Goal: Task Accomplishment & Management: Use online tool/utility

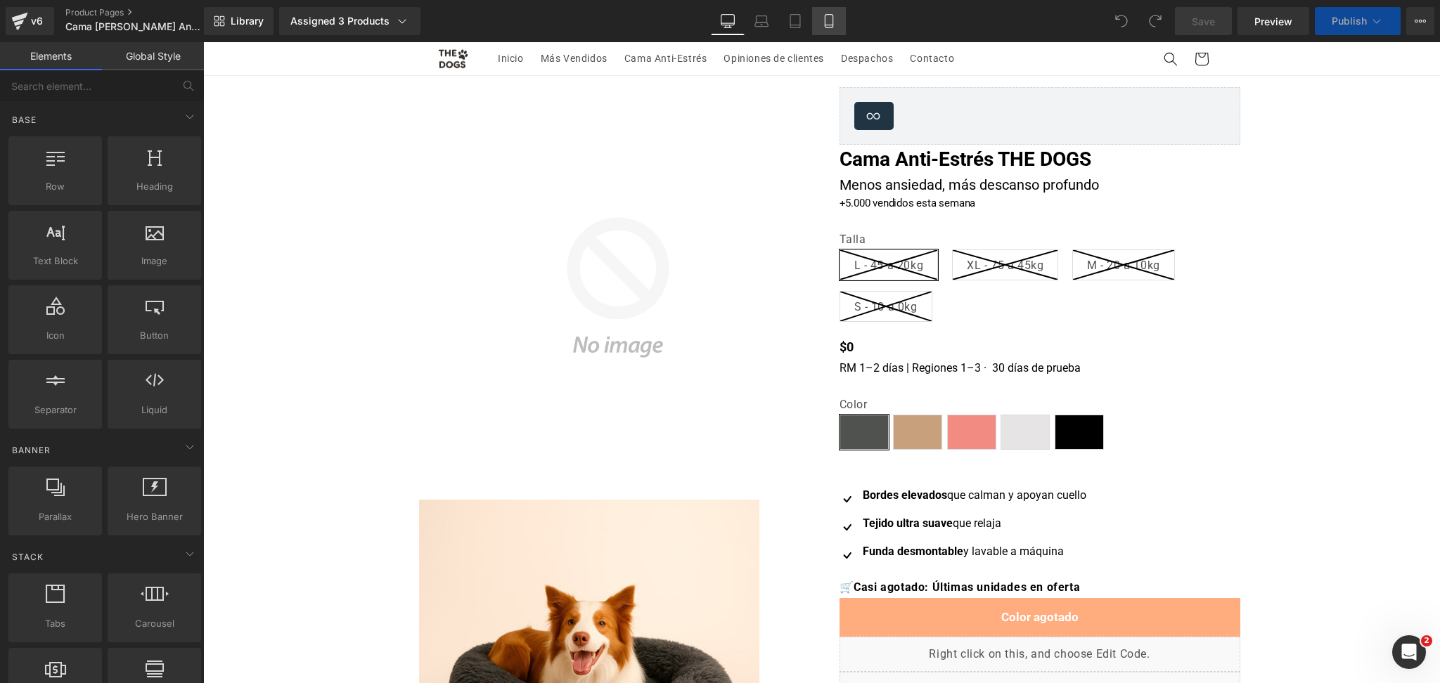
click at [825, 13] on link "Mobile" at bounding box center [829, 21] width 34 height 28
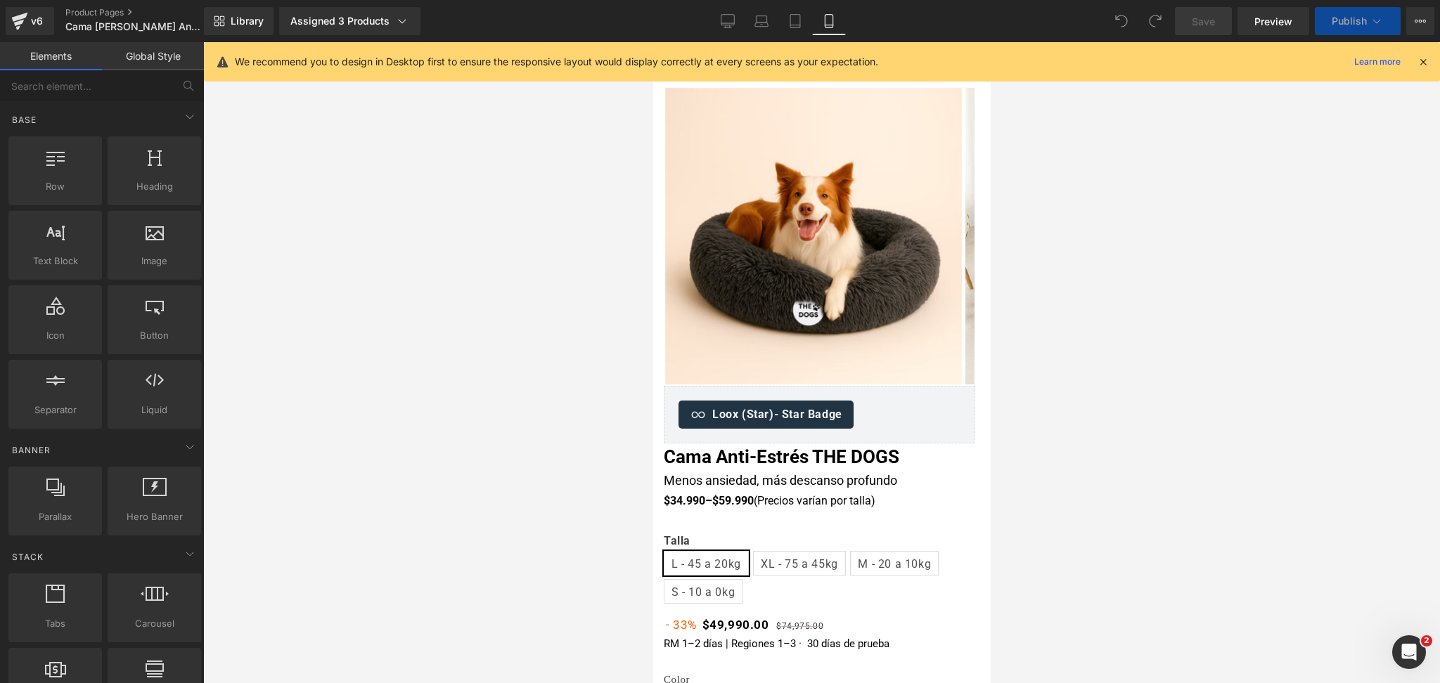
click at [1421, 58] on icon at bounding box center [1423, 62] width 13 height 13
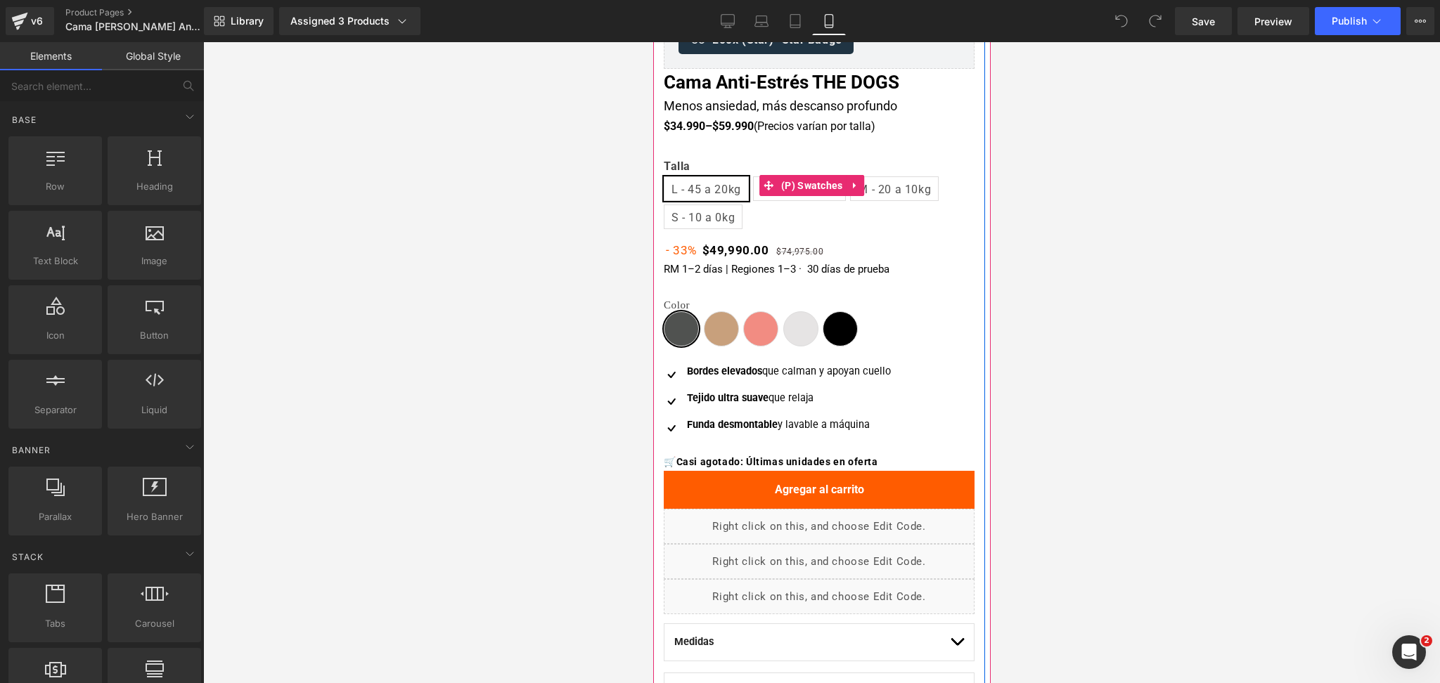
scroll to position [468, 0]
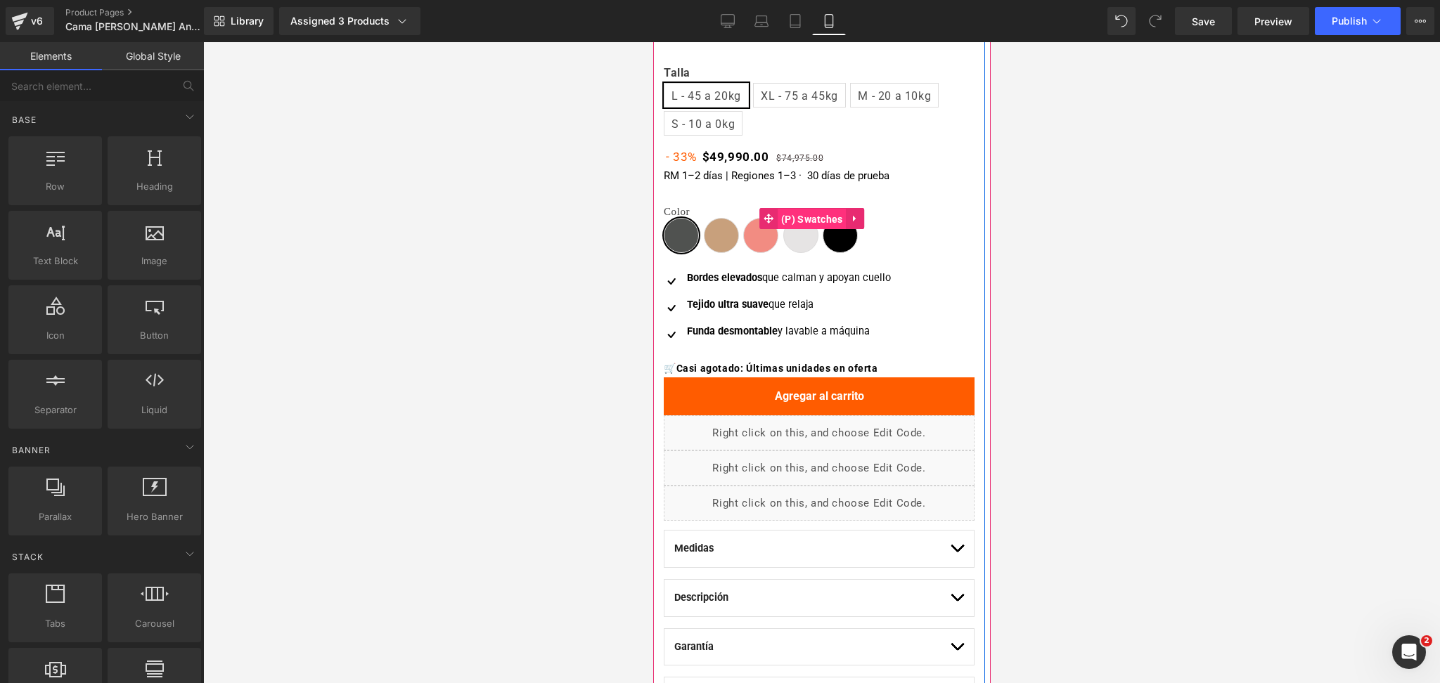
click at [824, 223] on span "(P) Swatches" at bounding box center [811, 219] width 69 height 21
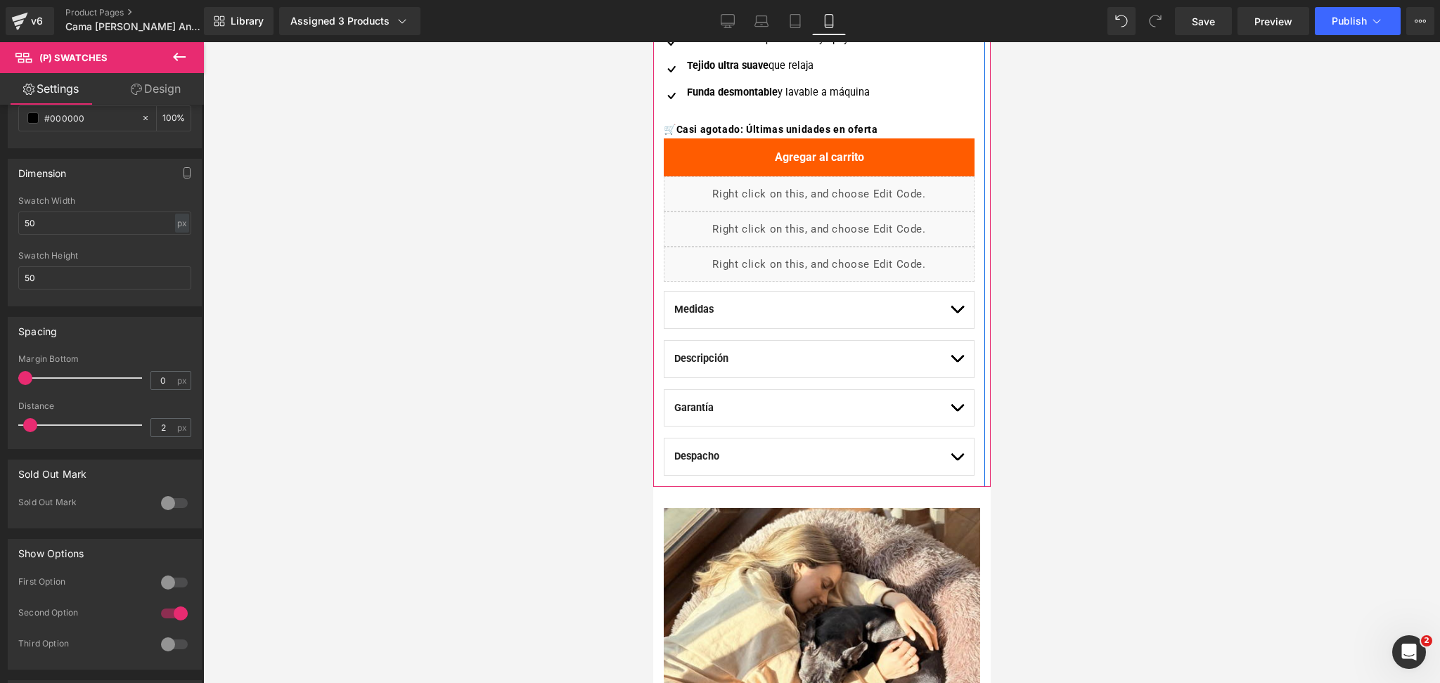
scroll to position [750, 0]
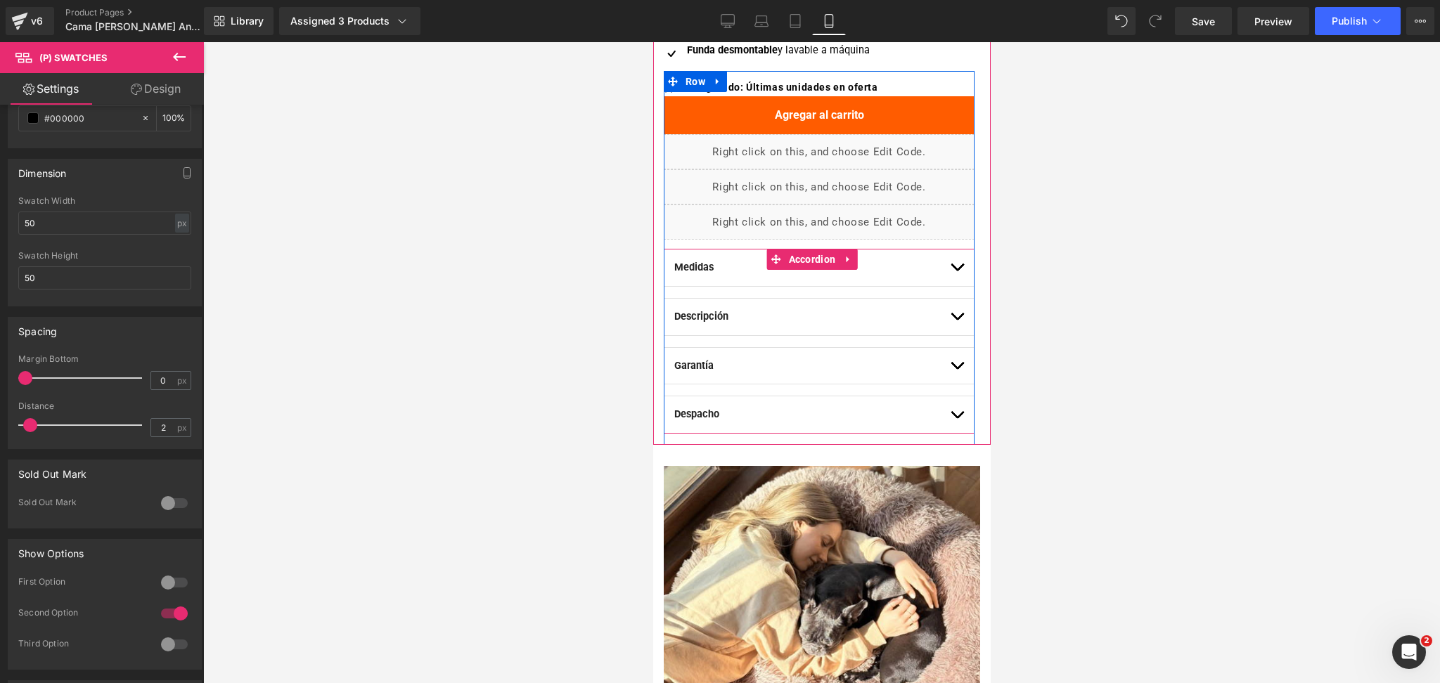
click at [949, 271] on button "button" at bounding box center [956, 268] width 14 height 37
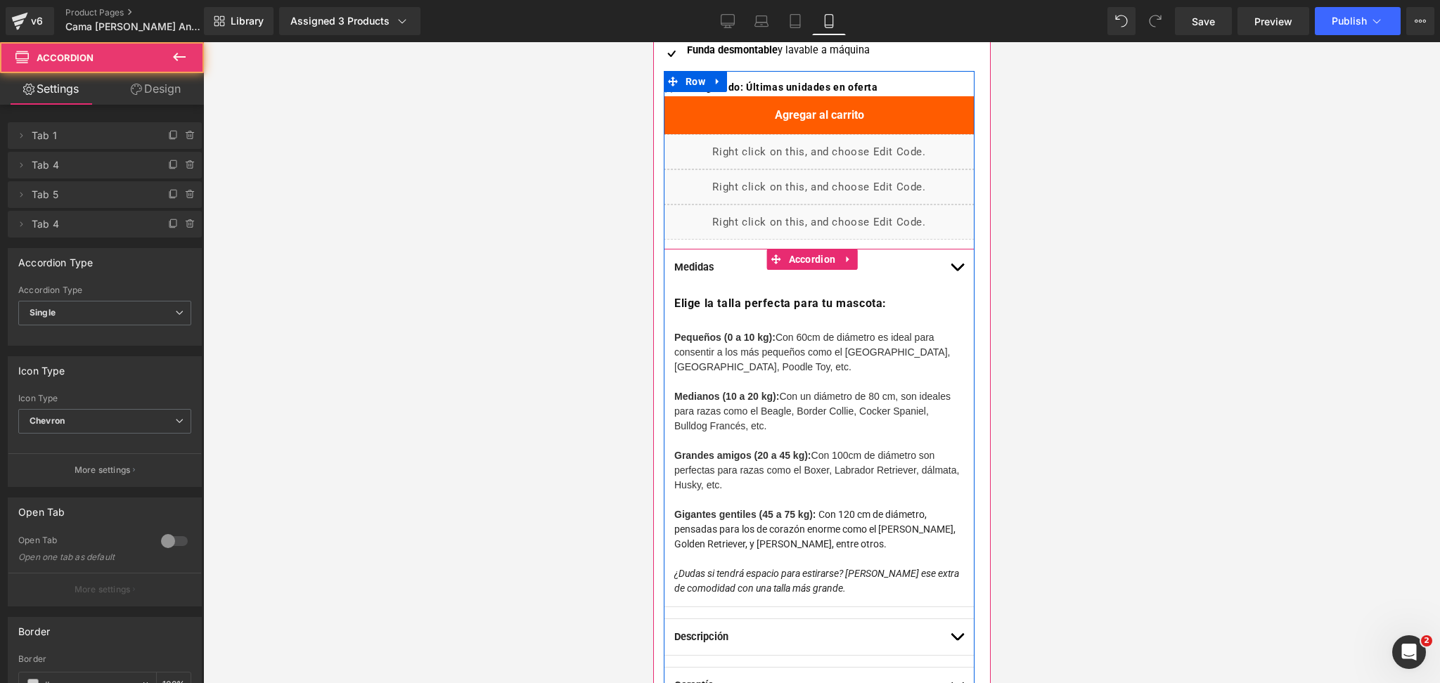
click at [949, 271] on button "button" at bounding box center [956, 268] width 14 height 37
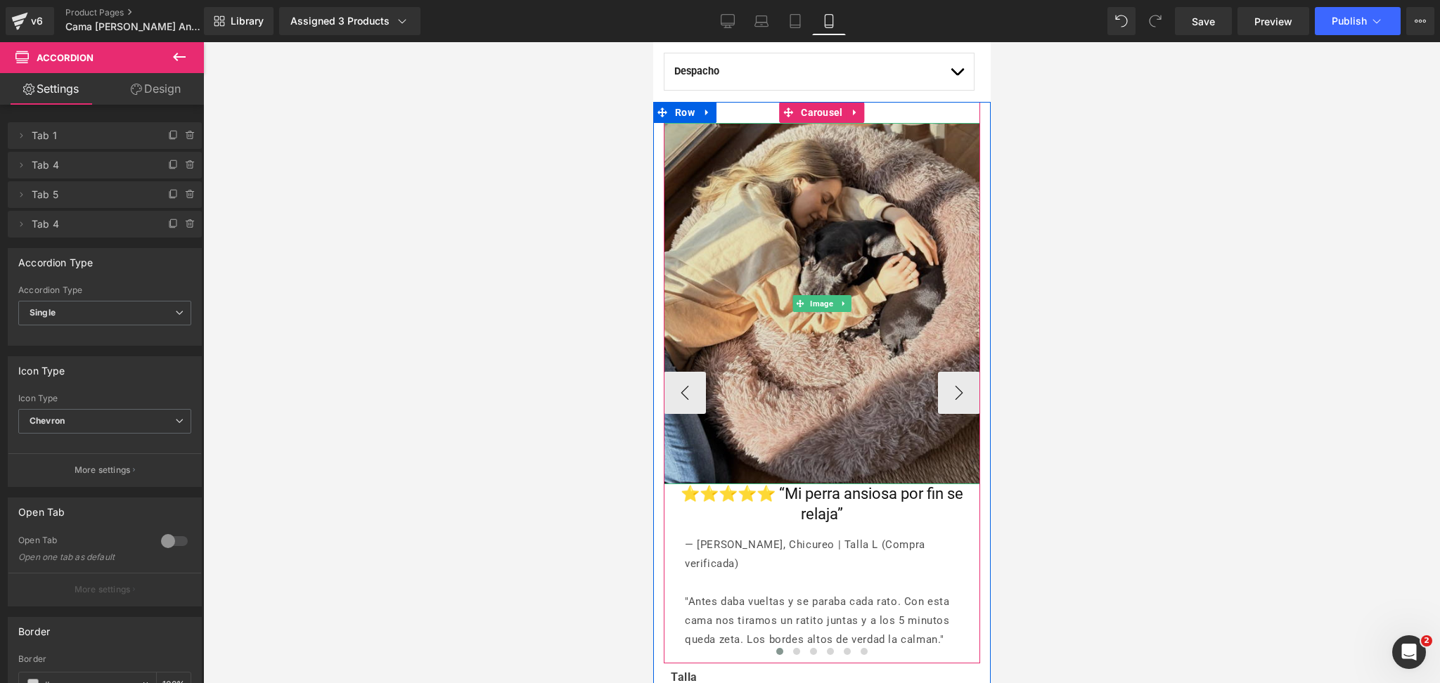
scroll to position [1125, 0]
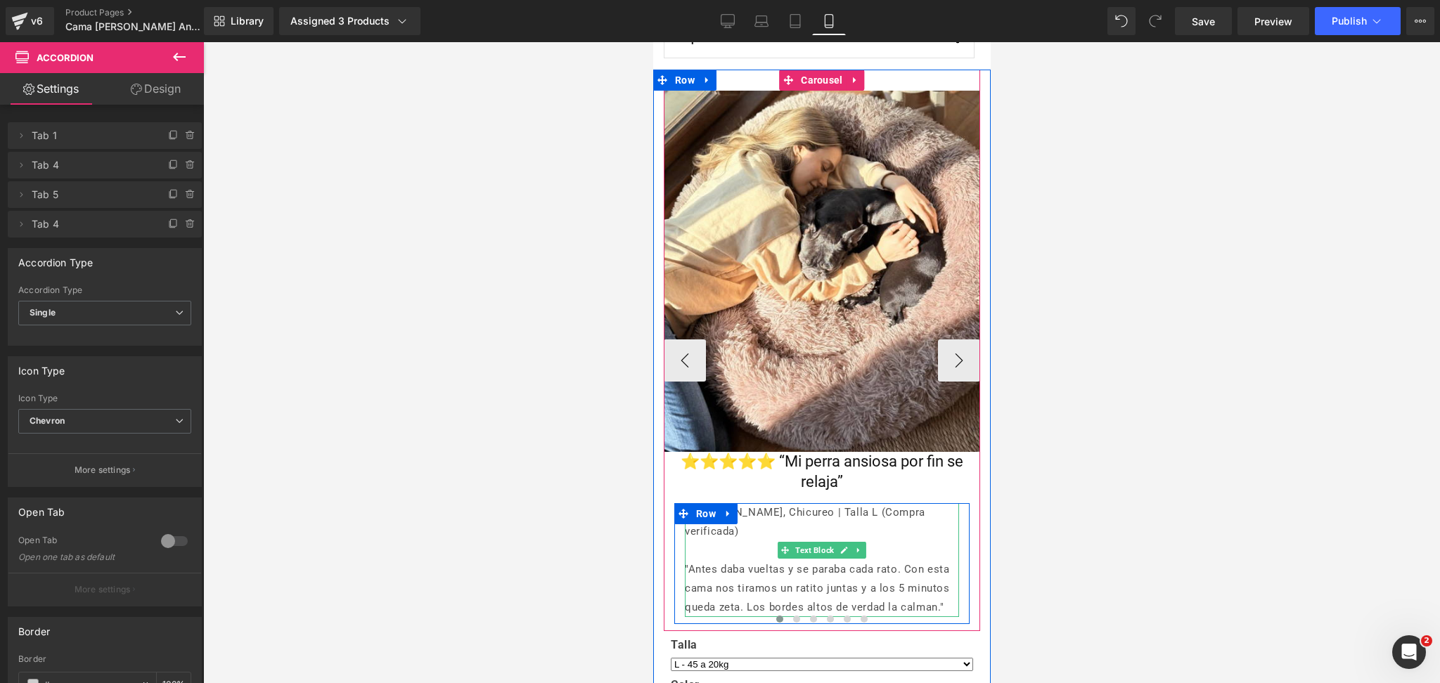
click at [865, 560] on p ""Antes daba vueltas y se paraba cada rato. Con esta cama nos tiramos un ratito …" at bounding box center [821, 588] width 274 height 57
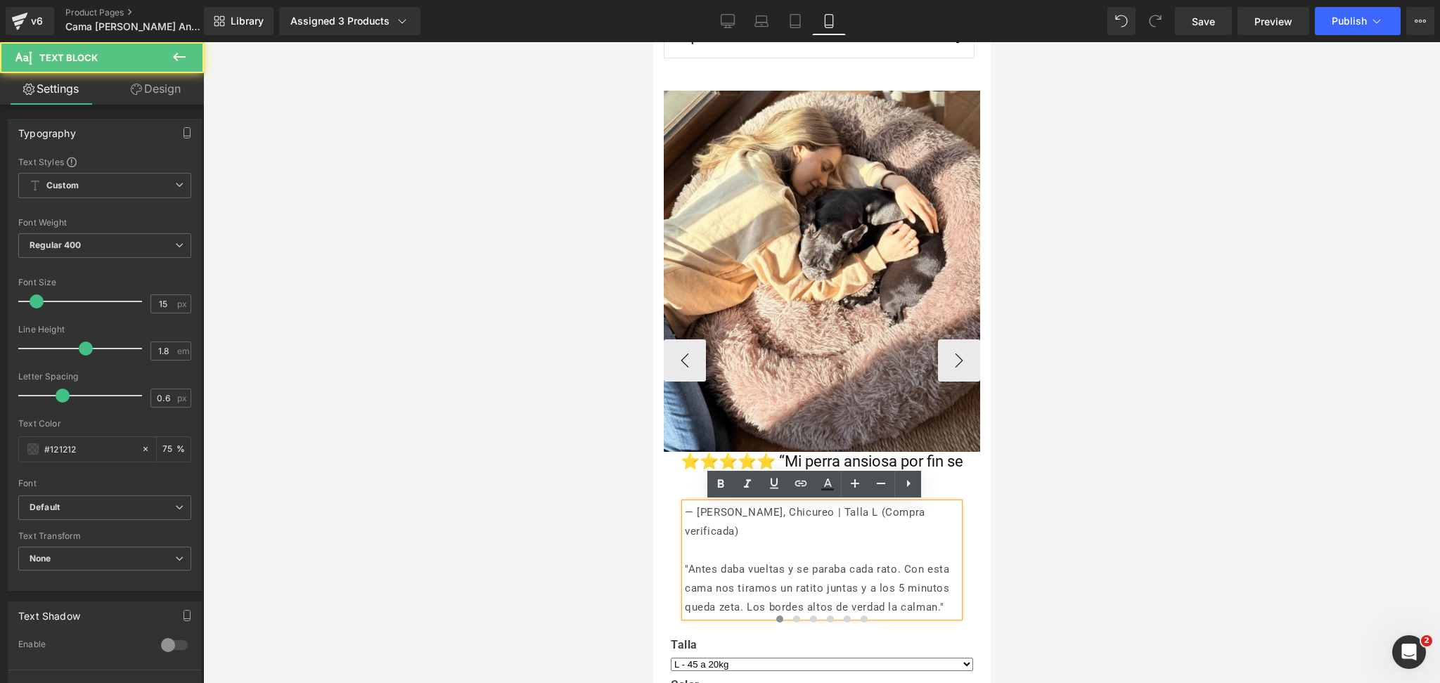
click at [838, 560] on p ""Antes daba vueltas y se paraba cada rato. Con esta cama nos tiramos un ratito …" at bounding box center [821, 588] width 274 height 57
click at [842, 560] on p ""Antes daba vueltas y se paraba cada rato. Con esta cama nos tiramos un ratito …" at bounding box center [821, 588] width 274 height 57
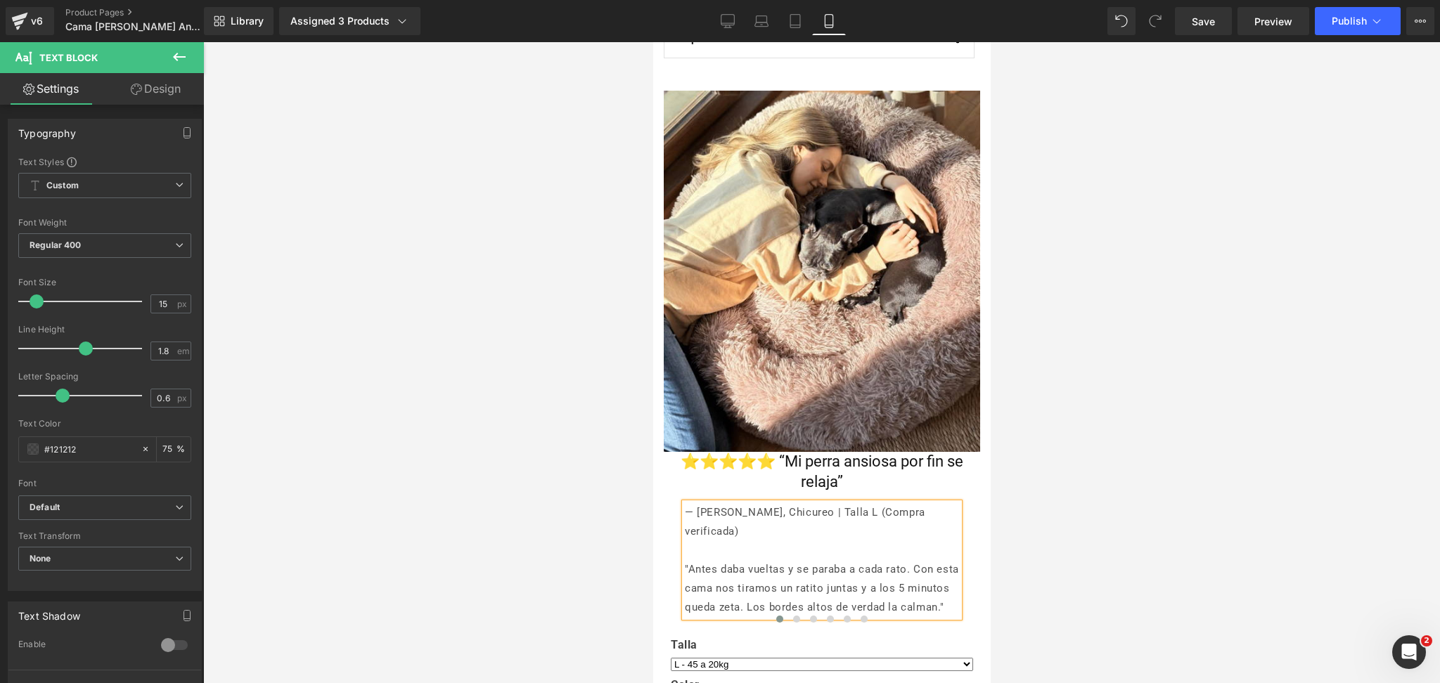
click at [1058, 449] on div at bounding box center [821, 362] width 1237 height 641
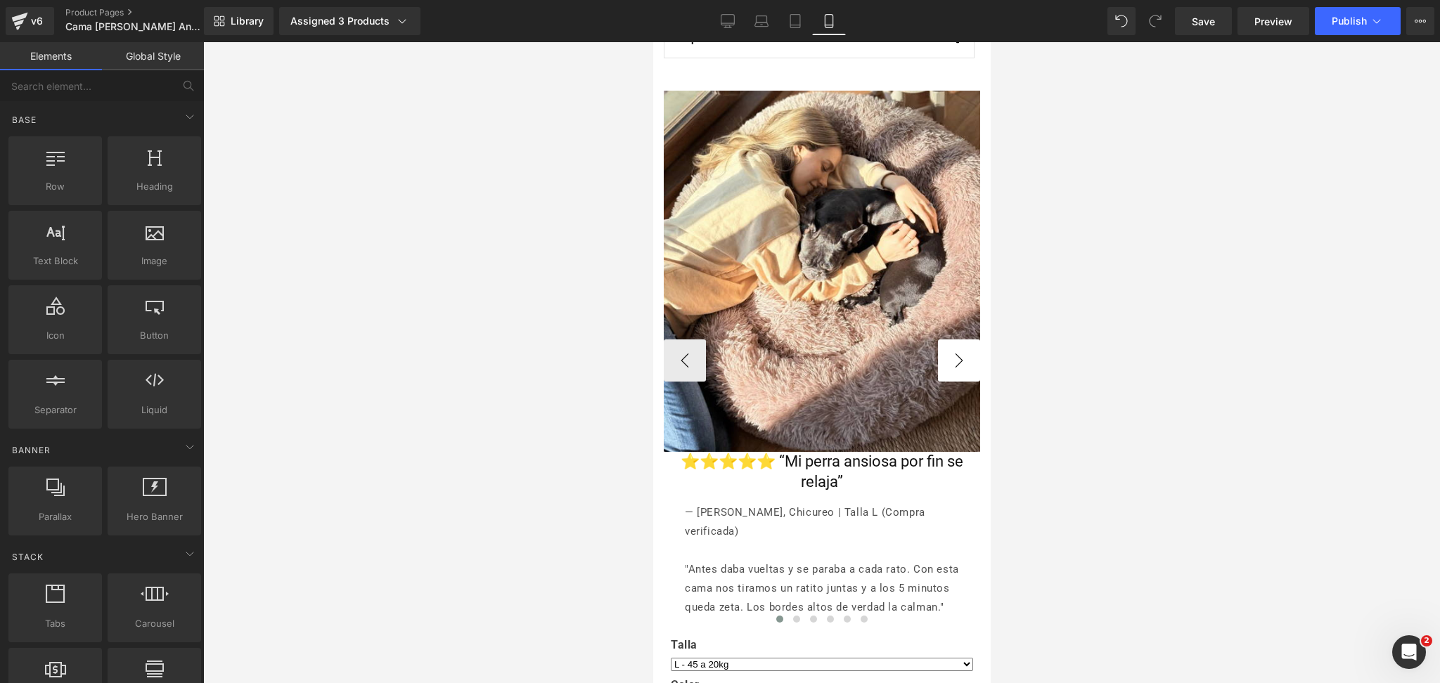
click at [949, 355] on button "›" at bounding box center [958, 361] width 42 height 42
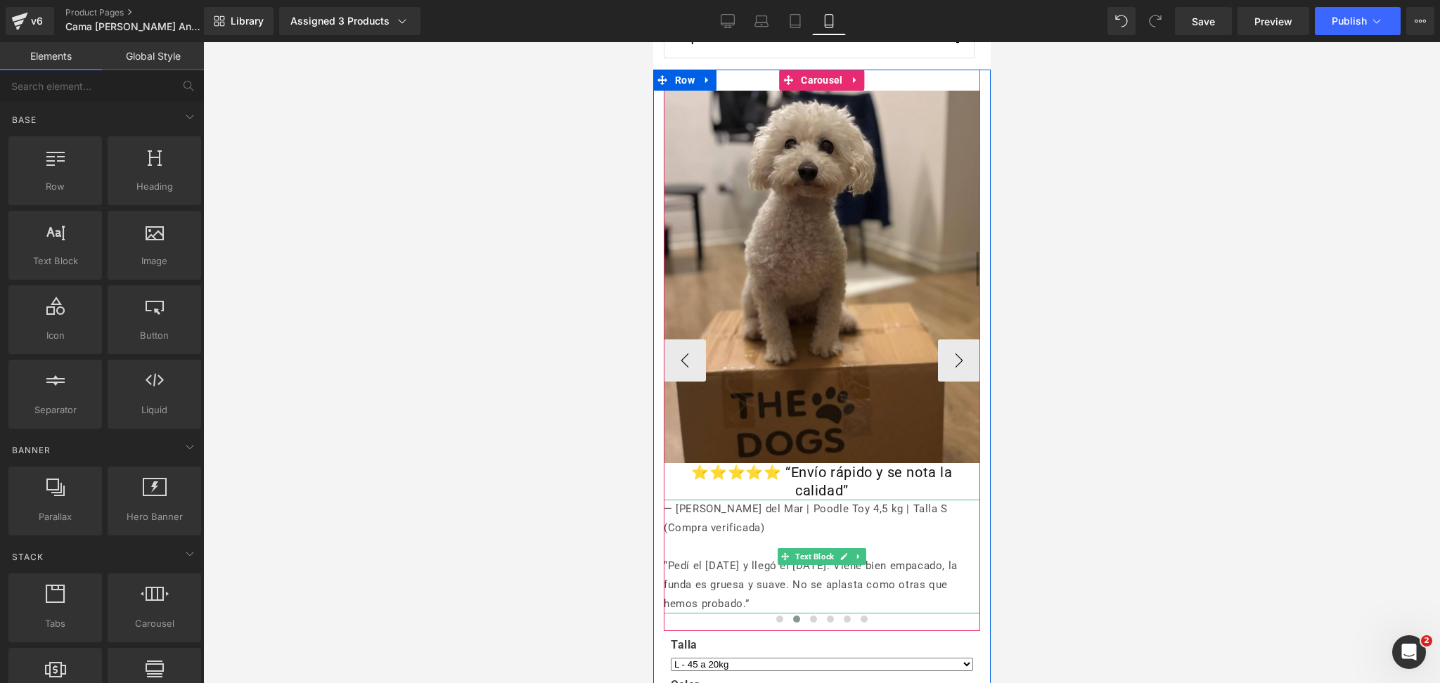
click at [746, 520] on p "— [PERSON_NAME] del Mar | Poodle Toy 4,5 kg | Talla S (Compra verificada)" at bounding box center [821, 519] width 316 height 38
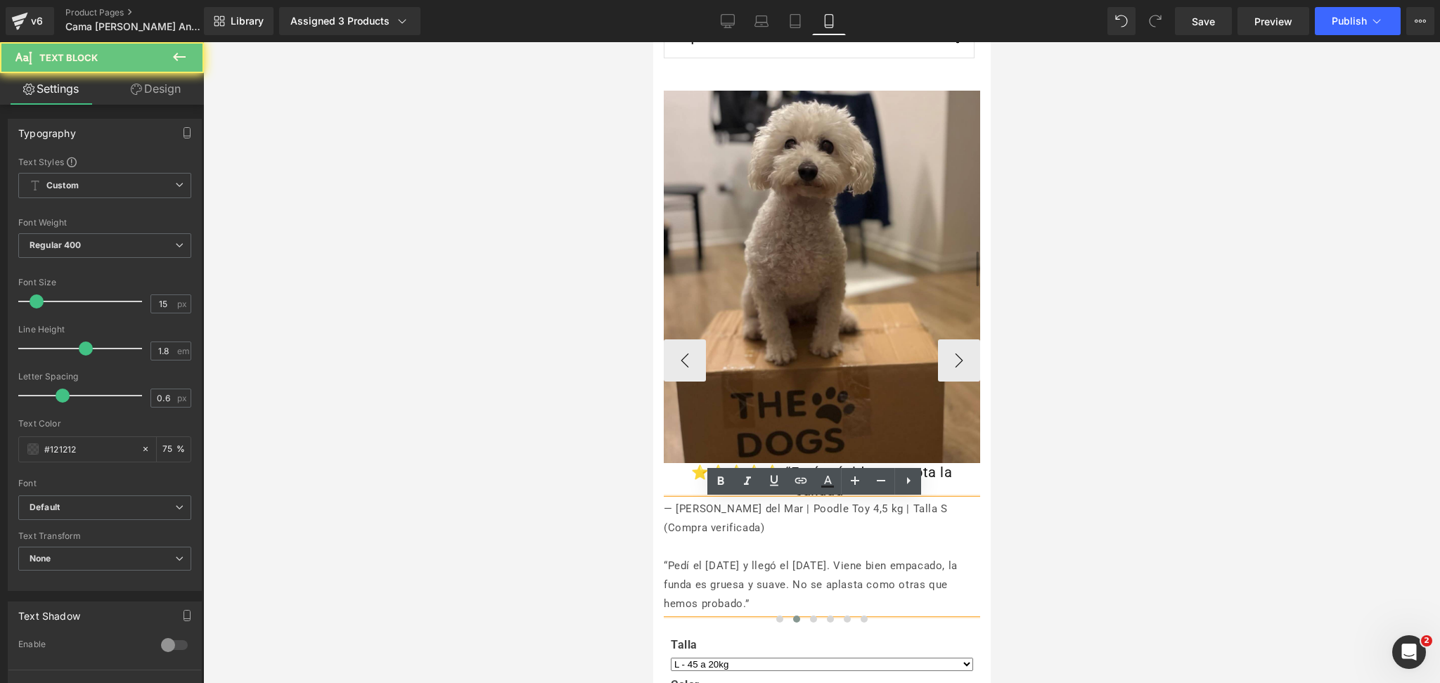
click at [757, 529] on p "— [PERSON_NAME] del Mar | Poodle Toy 4,5 kg | Talla S (Compra verificada)" at bounding box center [821, 519] width 316 height 38
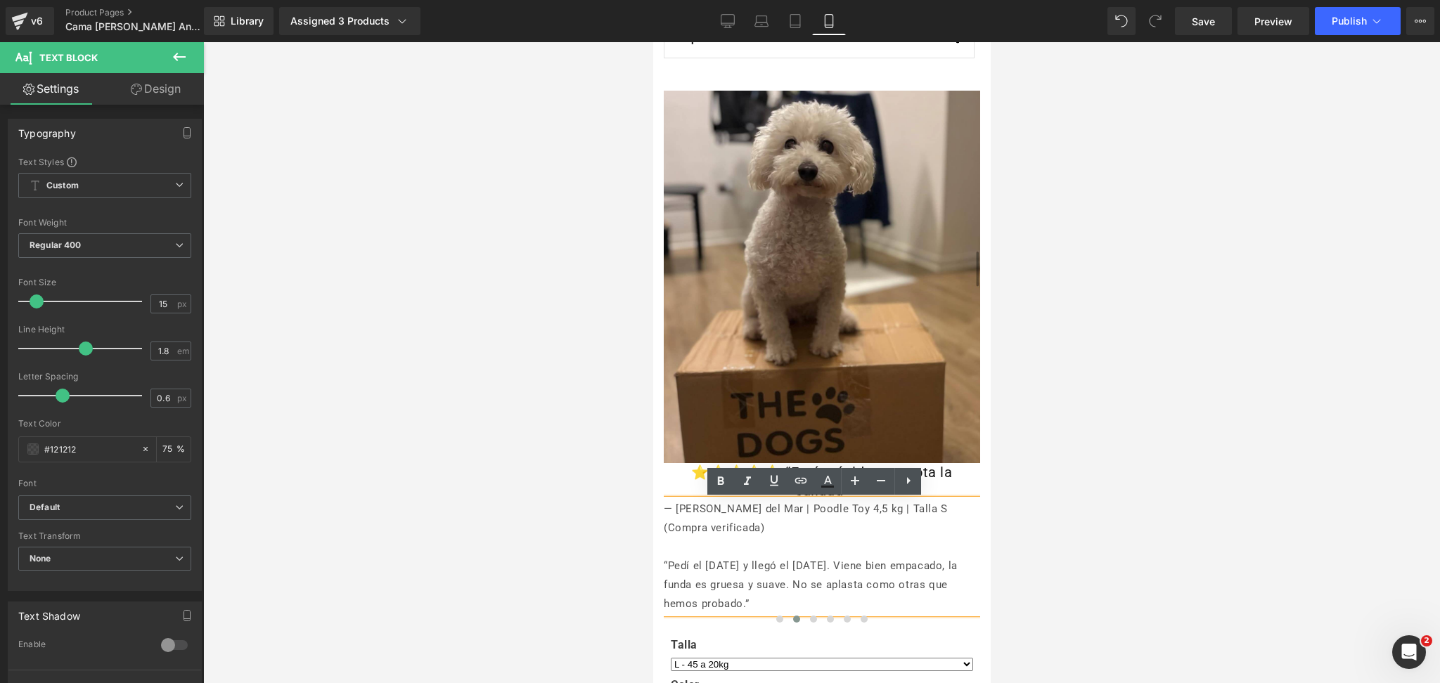
drag, startPoint x: 762, startPoint y: 531, endPoint x: 1281, endPoint y: 554, distance: 519.5
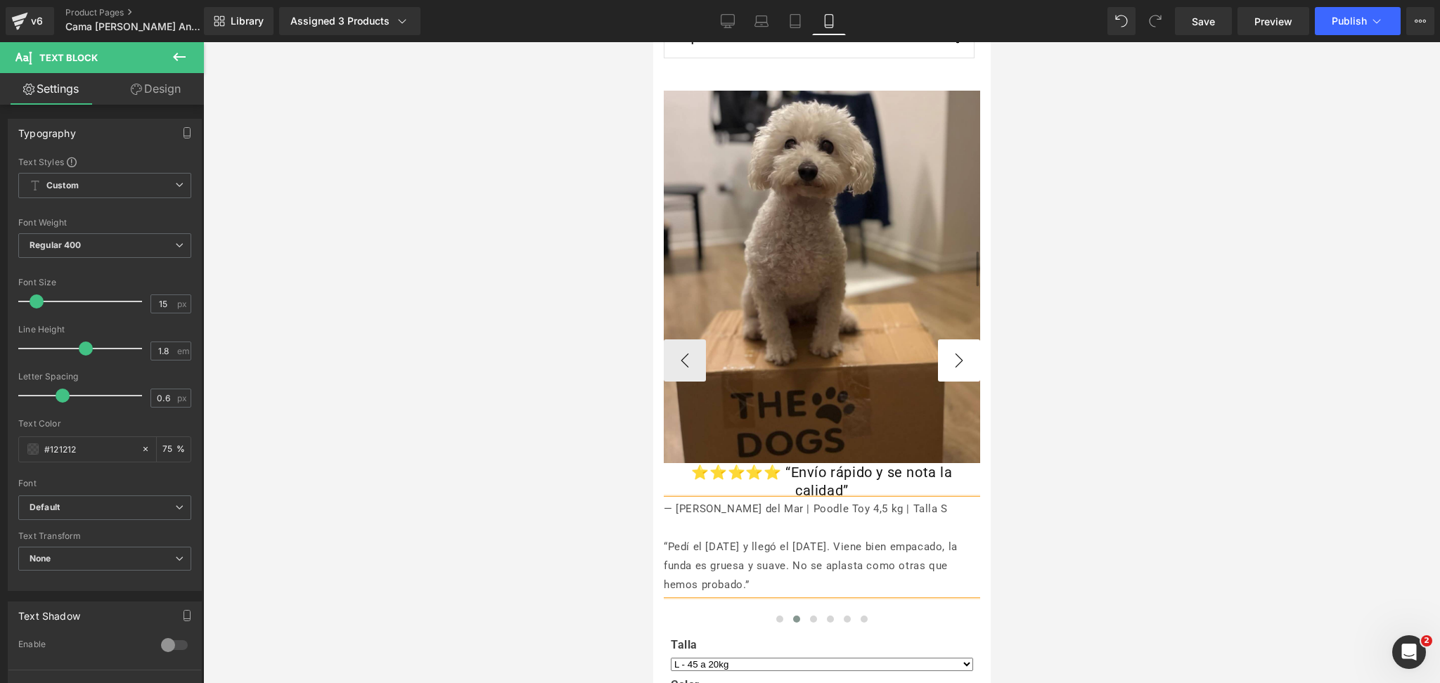
click at [951, 361] on button "›" at bounding box center [958, 361] width 42 height 42
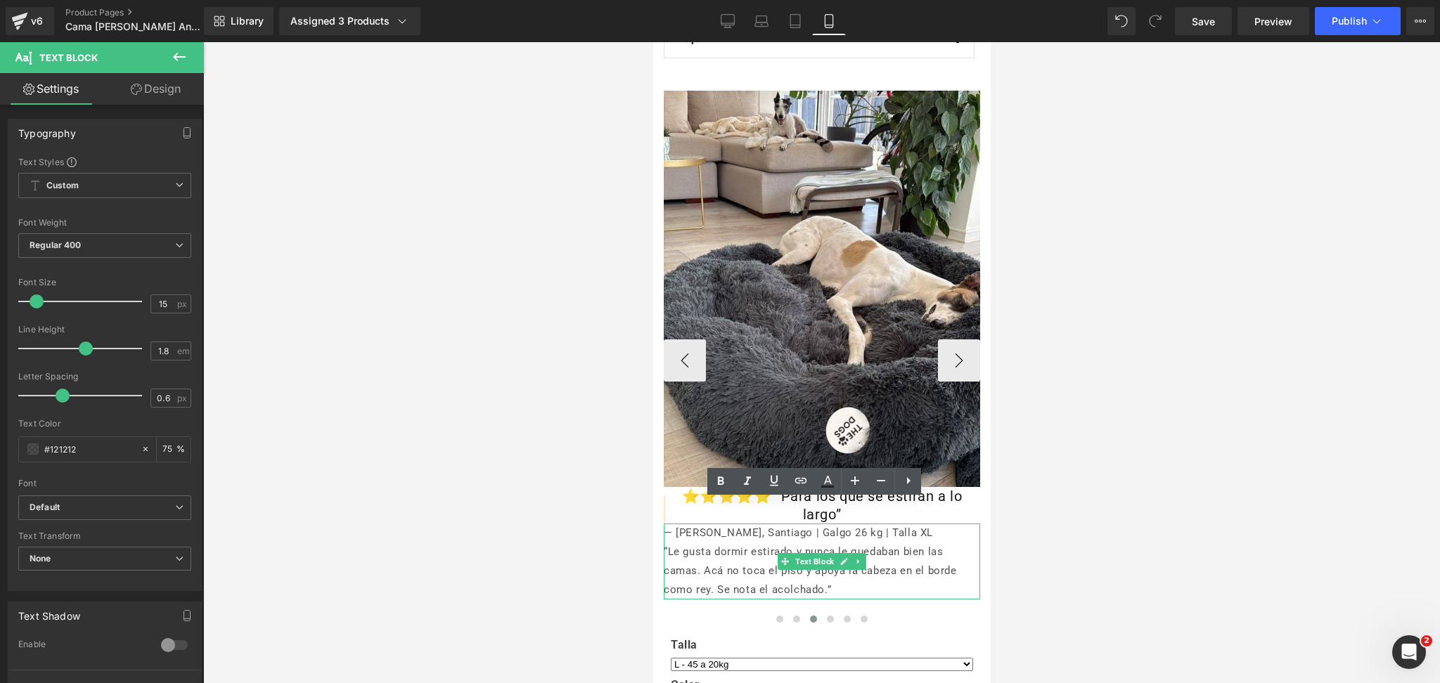
click at [811, 534] on p "— [PERSON_NAME], Santiago | Galgo 26 kg | Talla XL" at bounding box center [821, 533] width 316 height 19
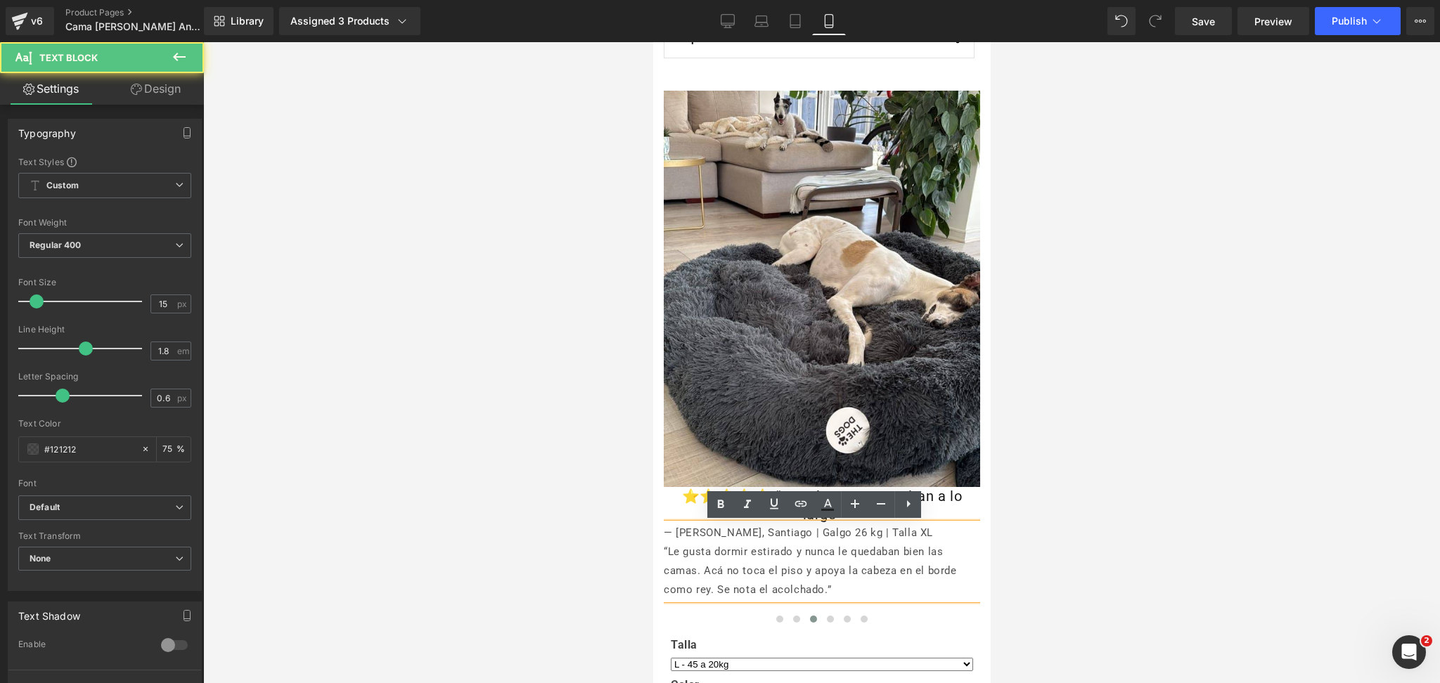
click at [1235, 456] on div at bounding box center [821, 362] width 1237 height 641
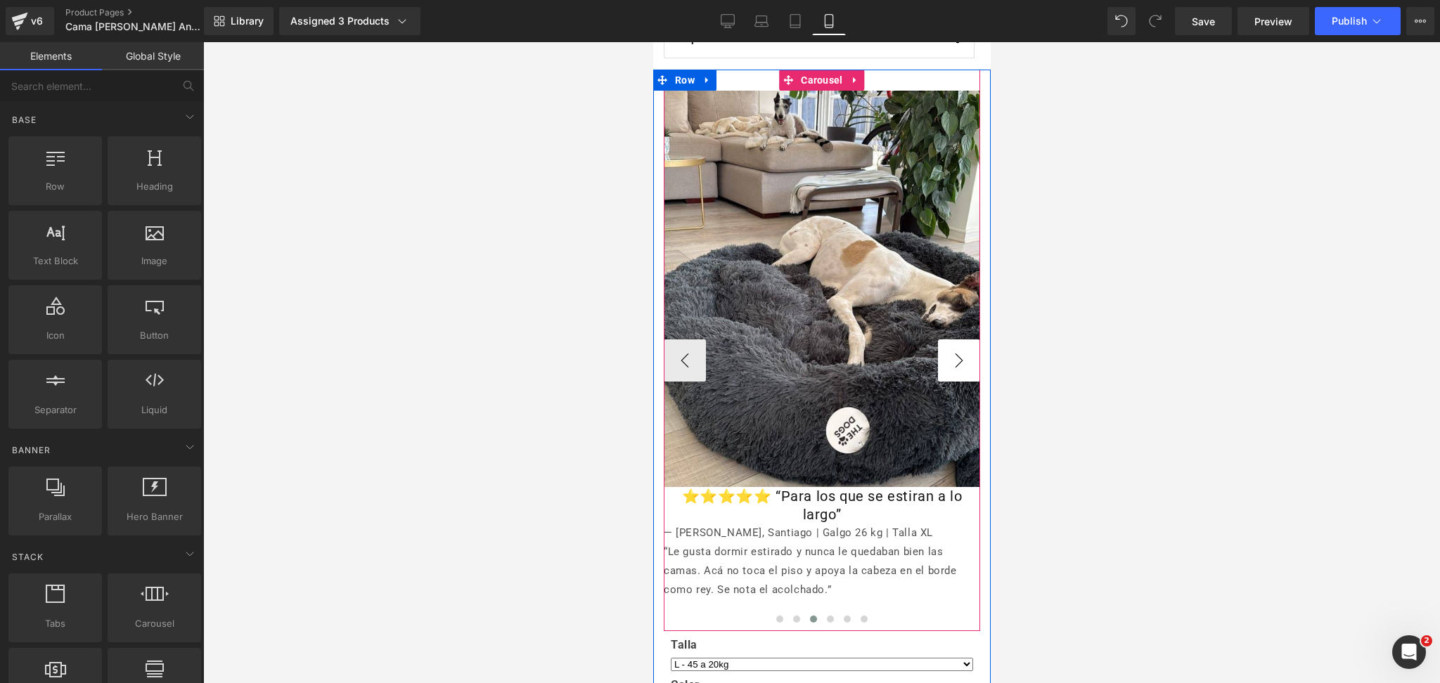
click at [953, 366] on button "›" at bounding box center [958, 361] width 42 height 42
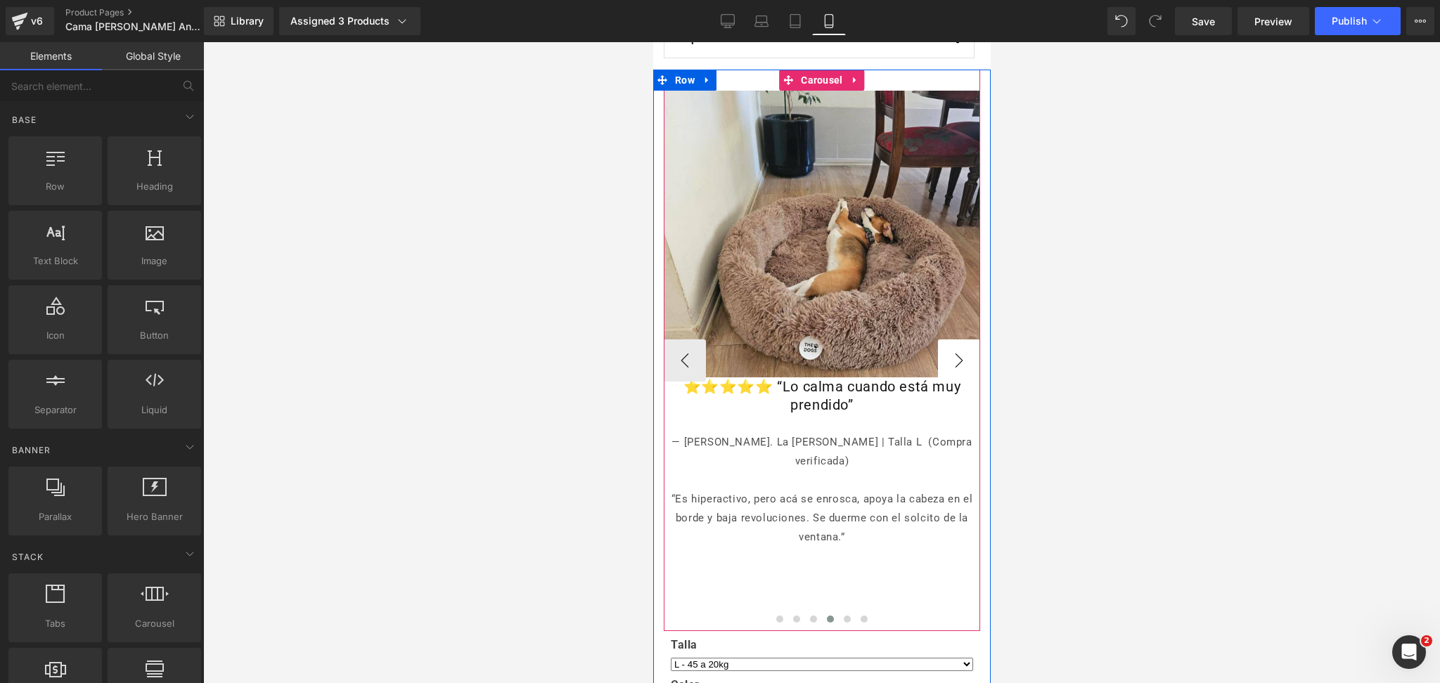
click at [951, 346] on button "›" at bounding box center [958, 361] width 42 height 42
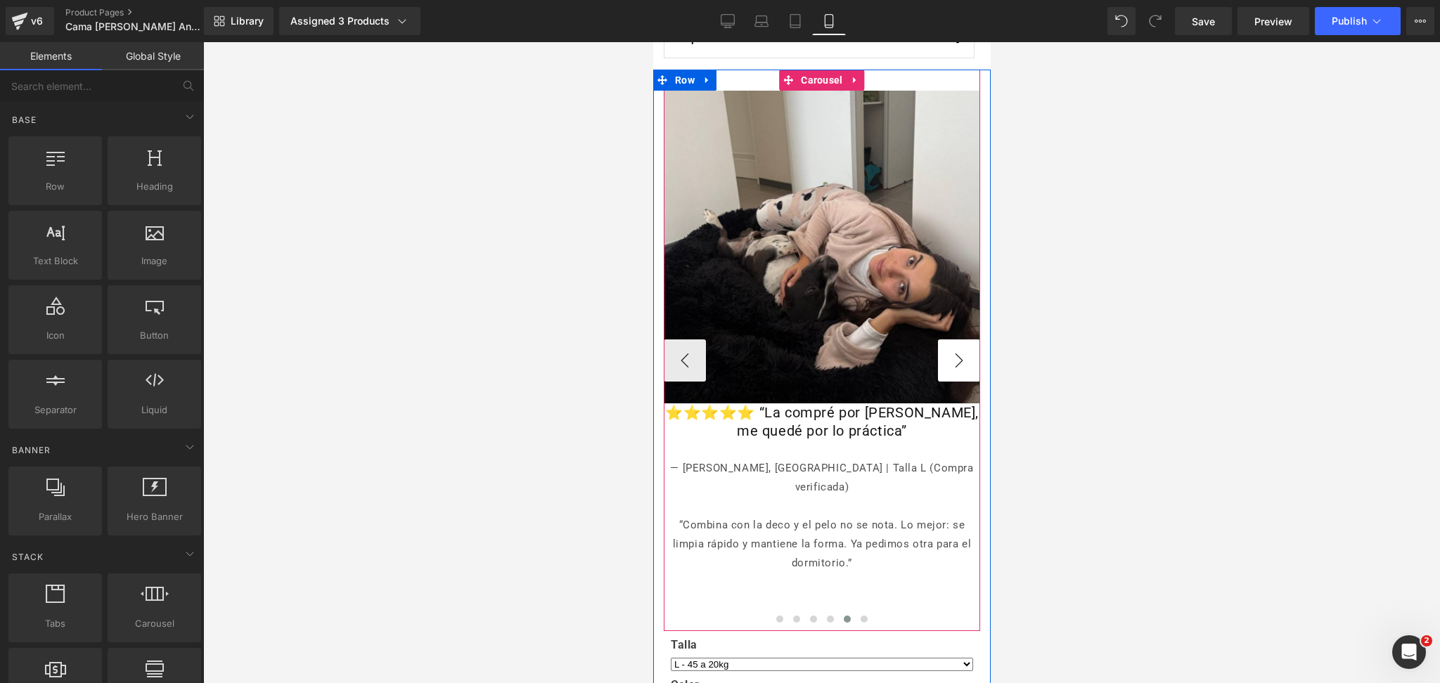
click at [942, 348] on button "›" at bounding box center [958, 361] width 42 height 42
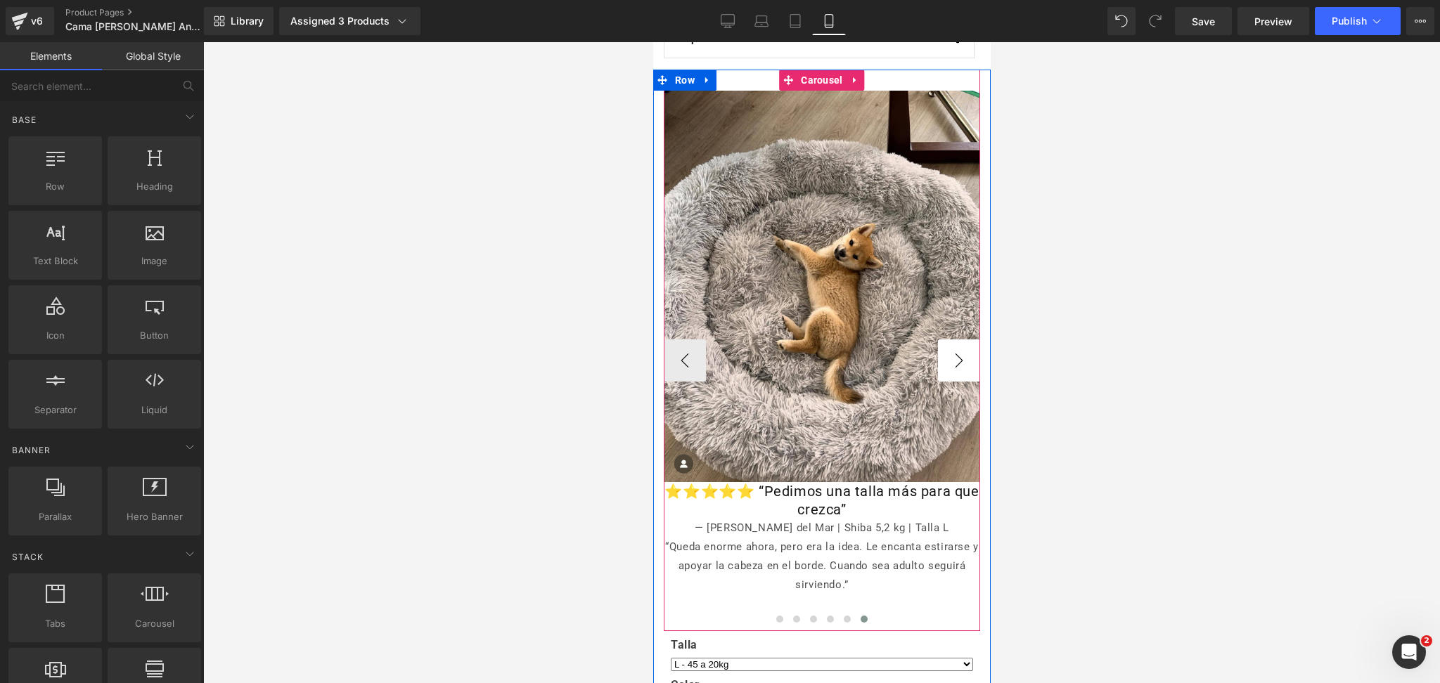
click at [939, 371] on button "›" at bounding box center [958, 361] width 42 height 42
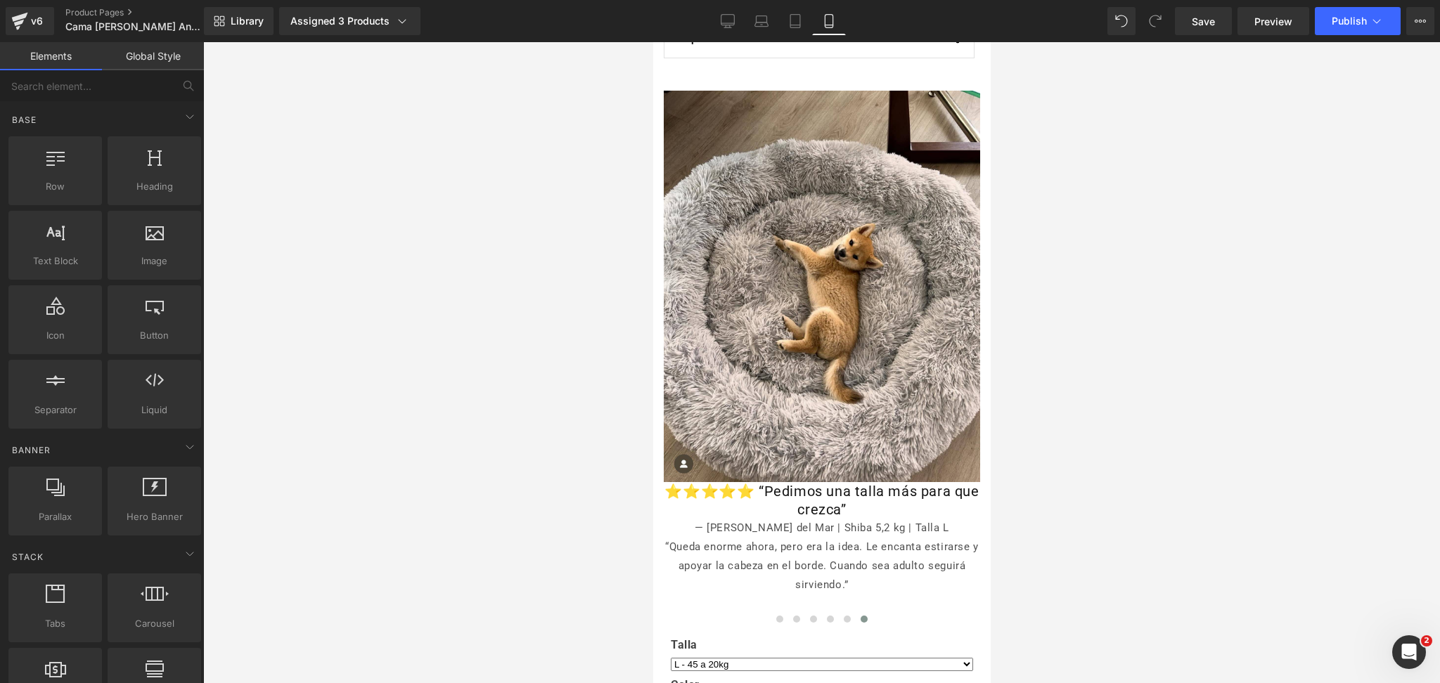
click at [1051, 242] on div at bounding box center [821, 362] width 1237 height 641
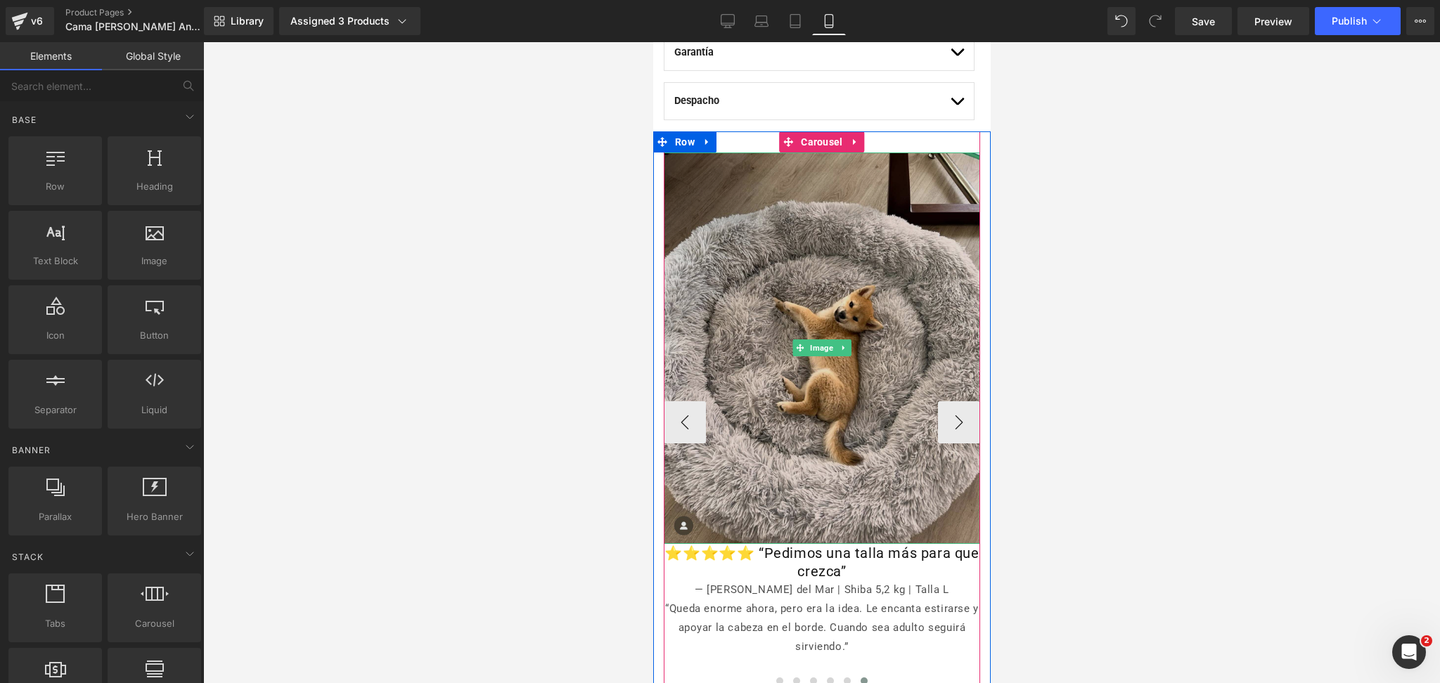
scroll to position [1031, 0]
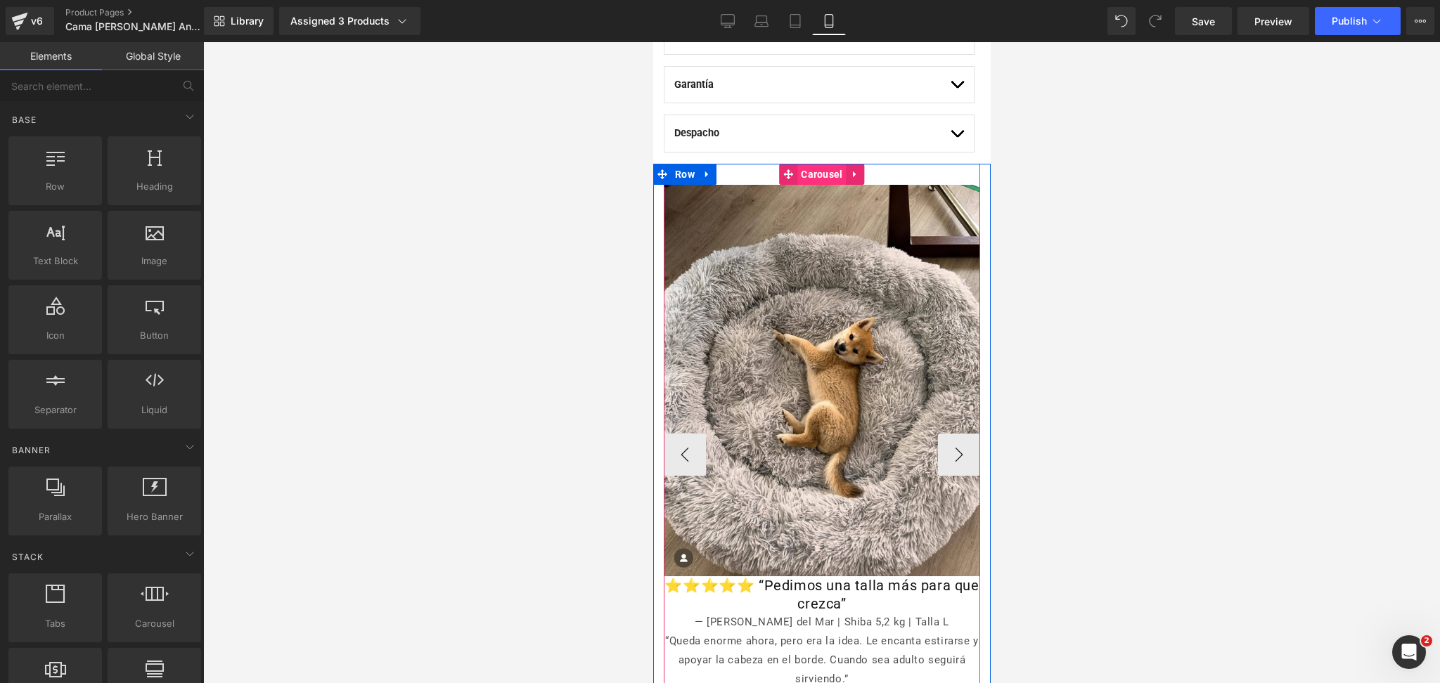
click at [818, 181] on span "Carousel" at bounding box center [821, 174] width 49 height 21
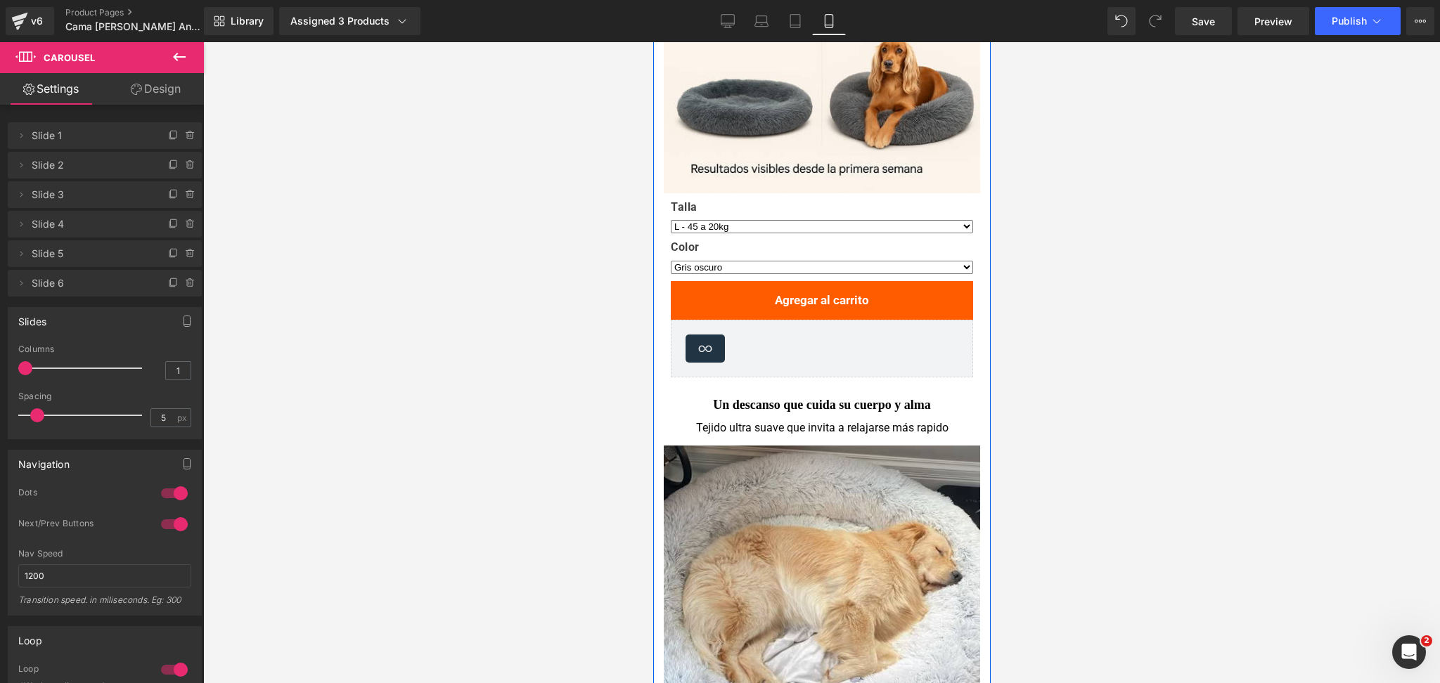
scroll to position [2437, 0]
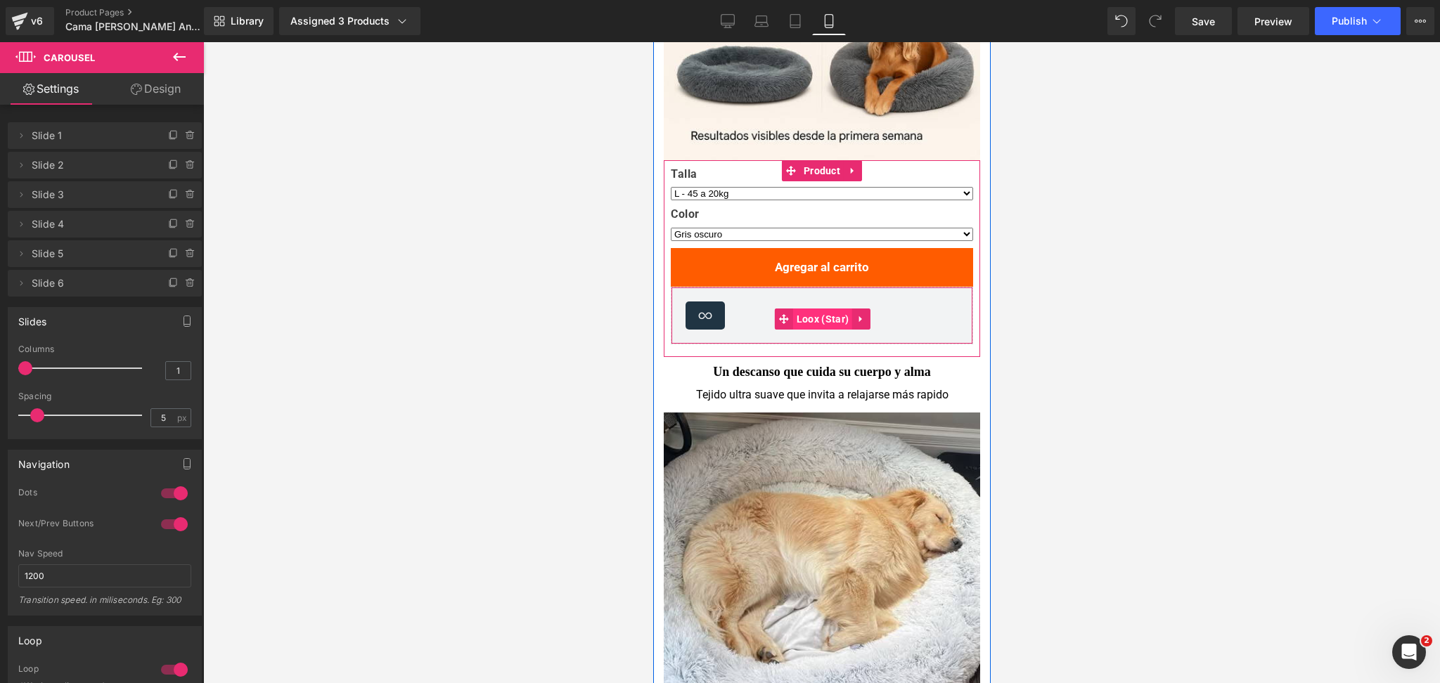
click at [805, 319] on span "Loox (Star)" at bounding box center [821, 319] width 59 height 21
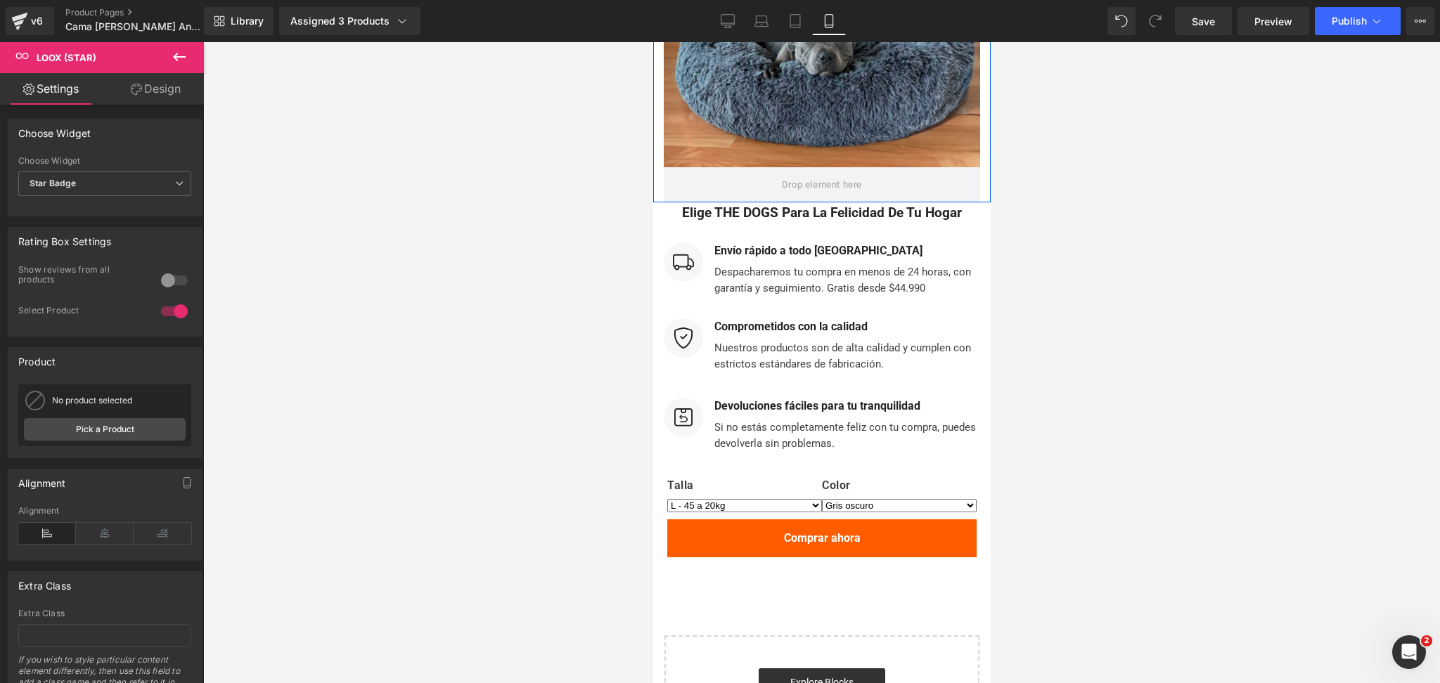
scroll to position [7219, 0]
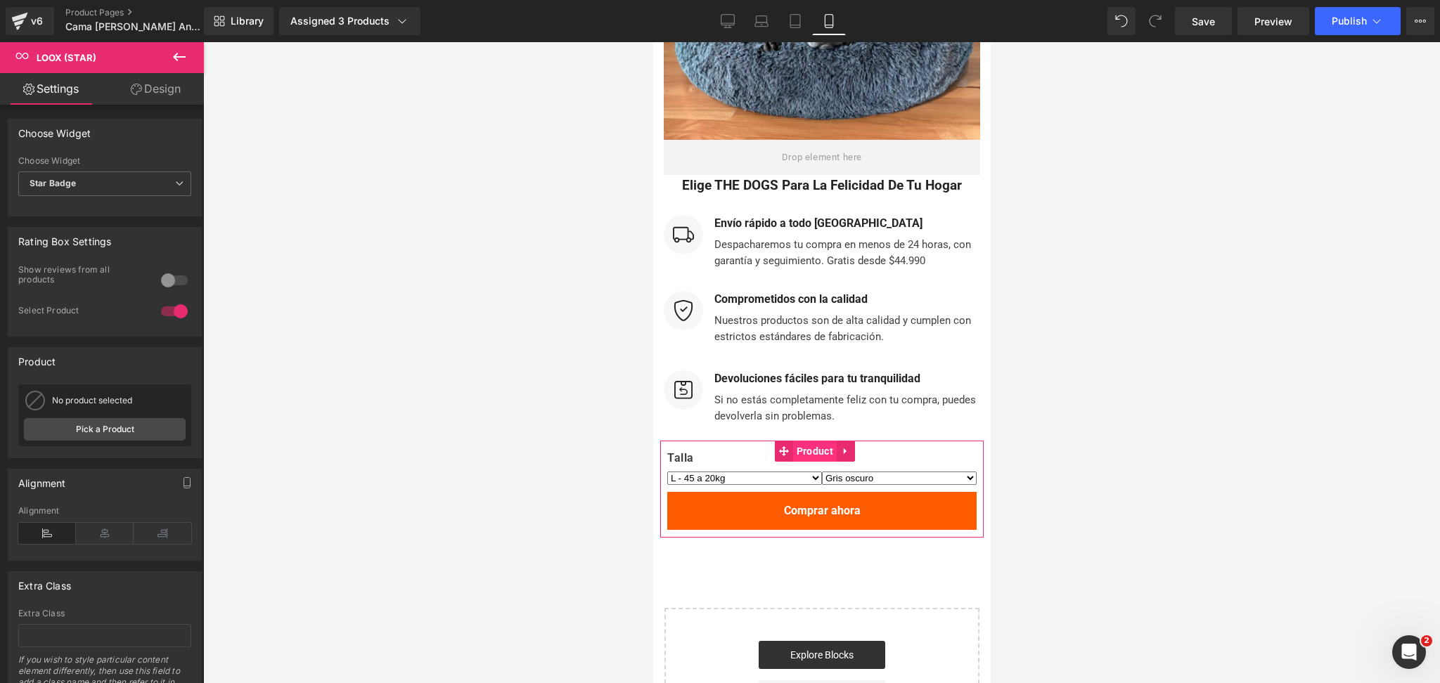
click at [802, 441] on span "Product" at bounding box center [814, 451] width 44 height 21
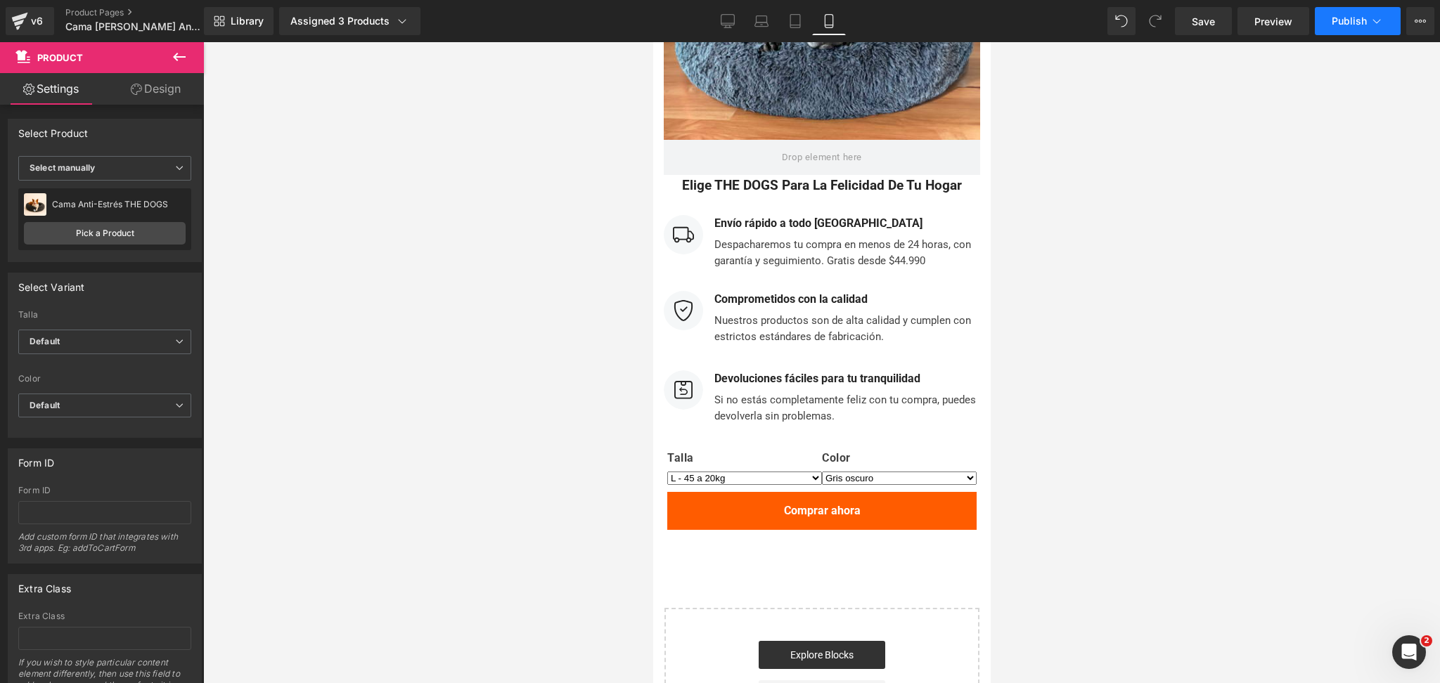
click at [1340, 20] on span "Publish" at bounding box center [1349, 20] width 35 height 11
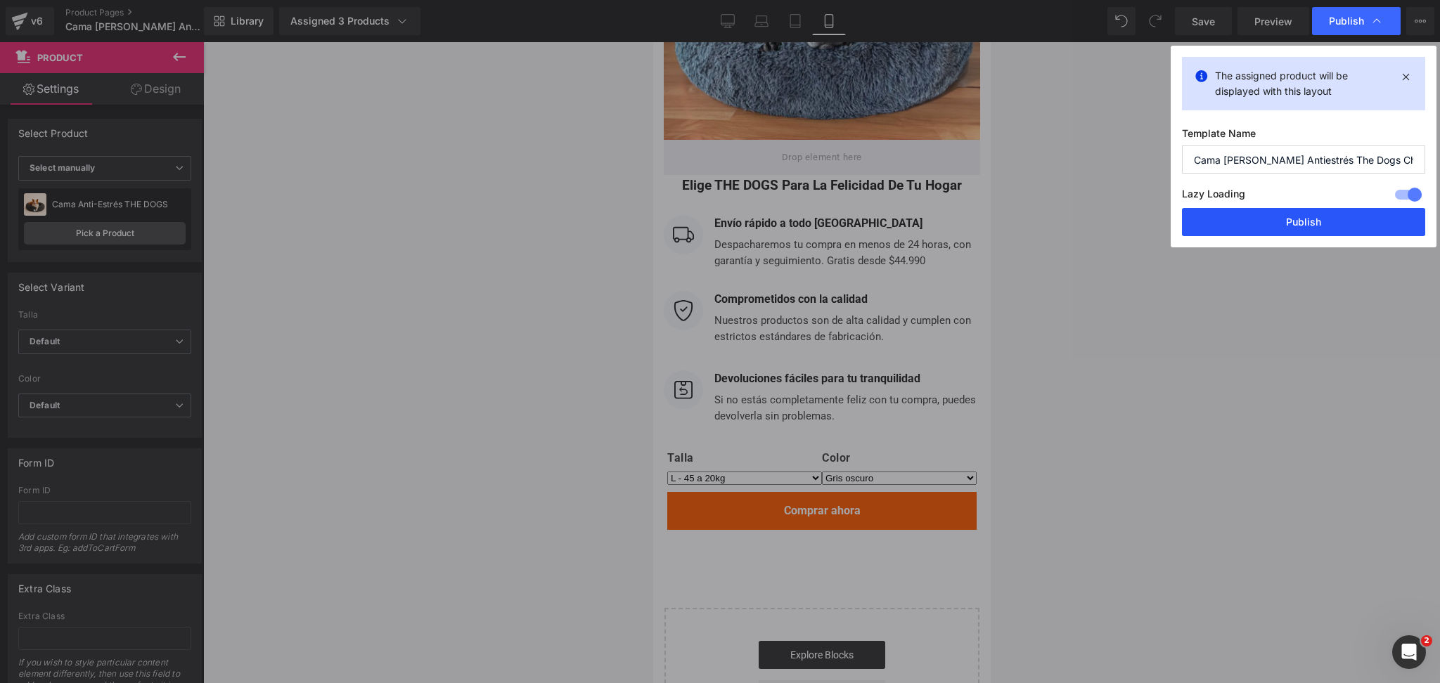
drag, startPoint x: 1307, startPoint y: 217, endPoint x: 333, endPoint y: 460, distance: 1003.7
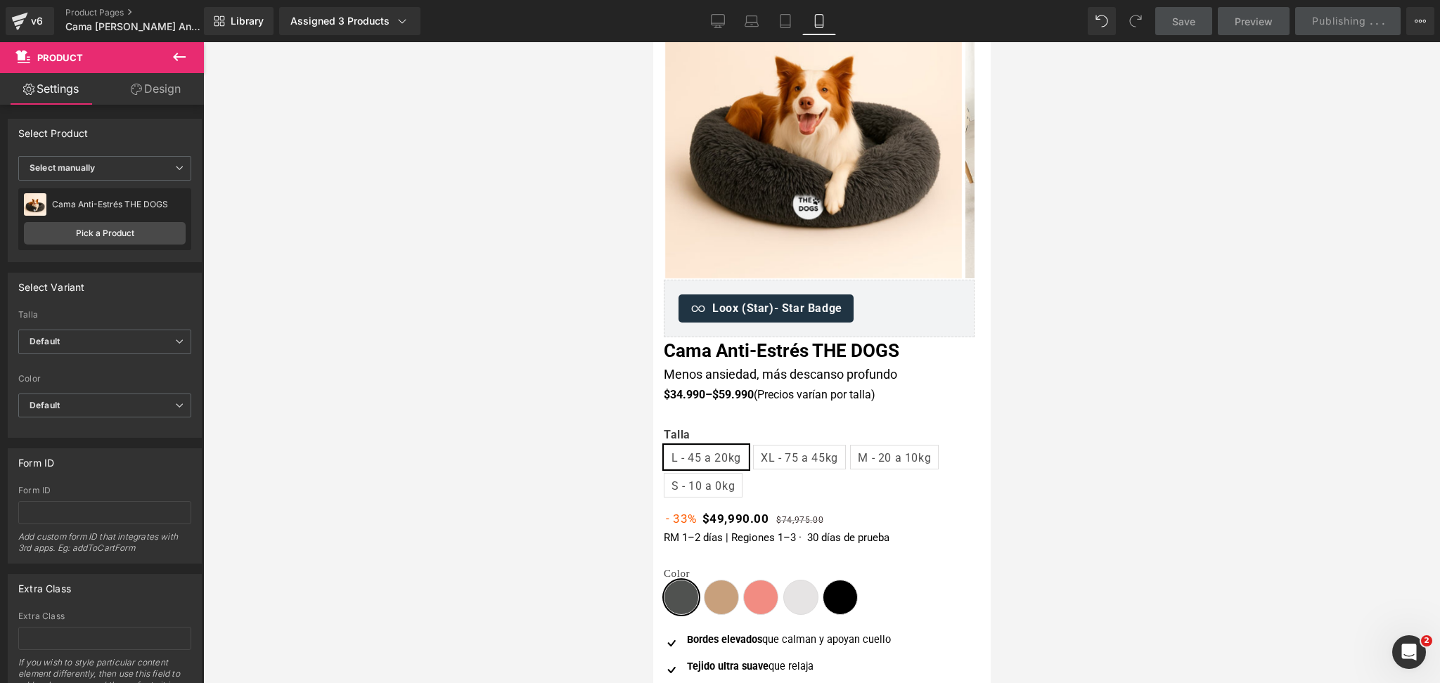
scroll to position [0, 0]
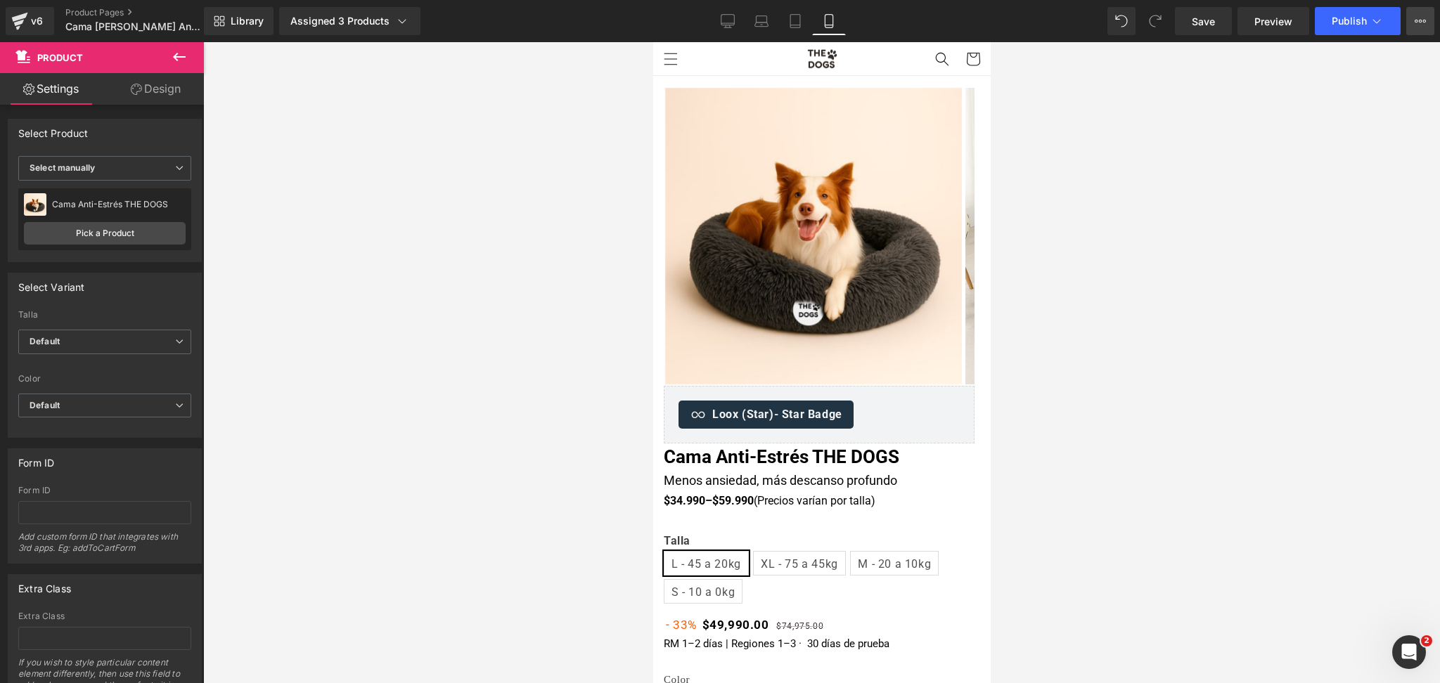
click at [1408, 20] on button "View Live Page View with current Template Save Template to Library Schedule Pub…" at bounding box center [1420, 21] width 28 height 28
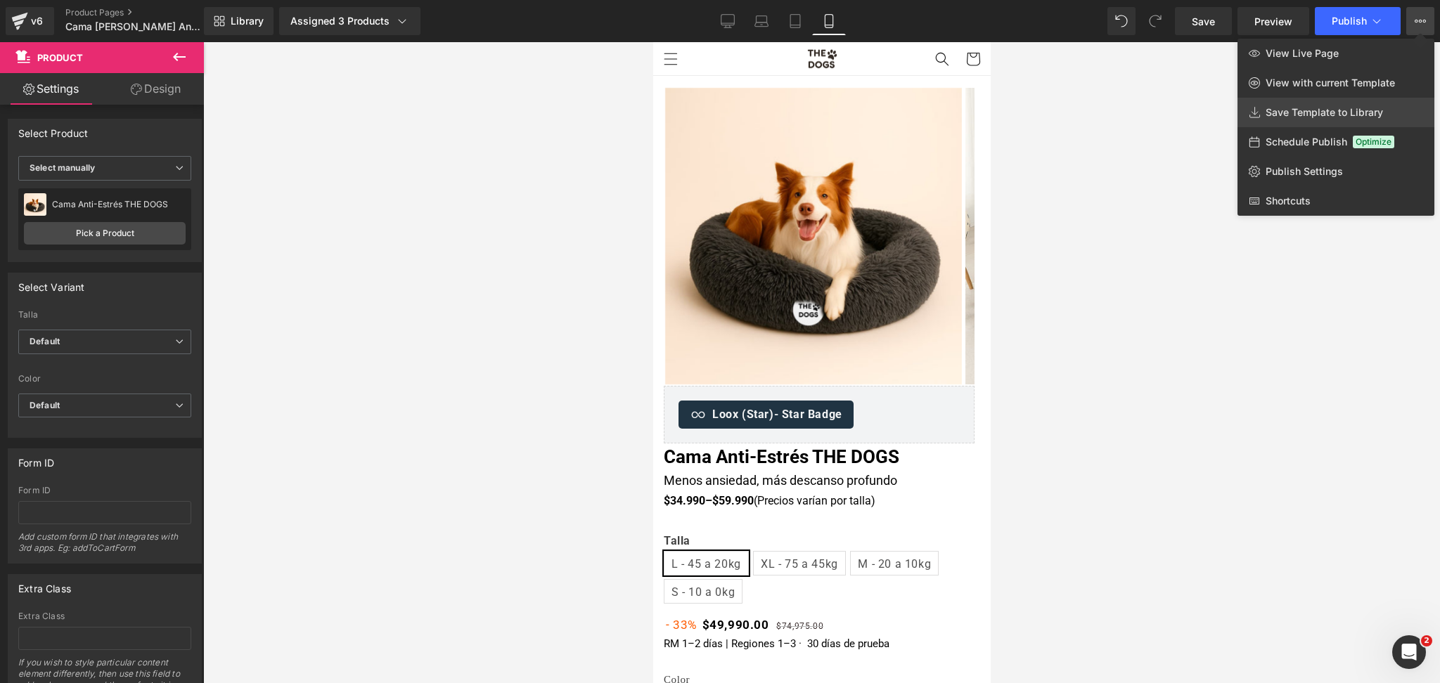
click at [1320, 113] on span "Save Template to Library" at bounding box center [1324, 112] width 117 height 13
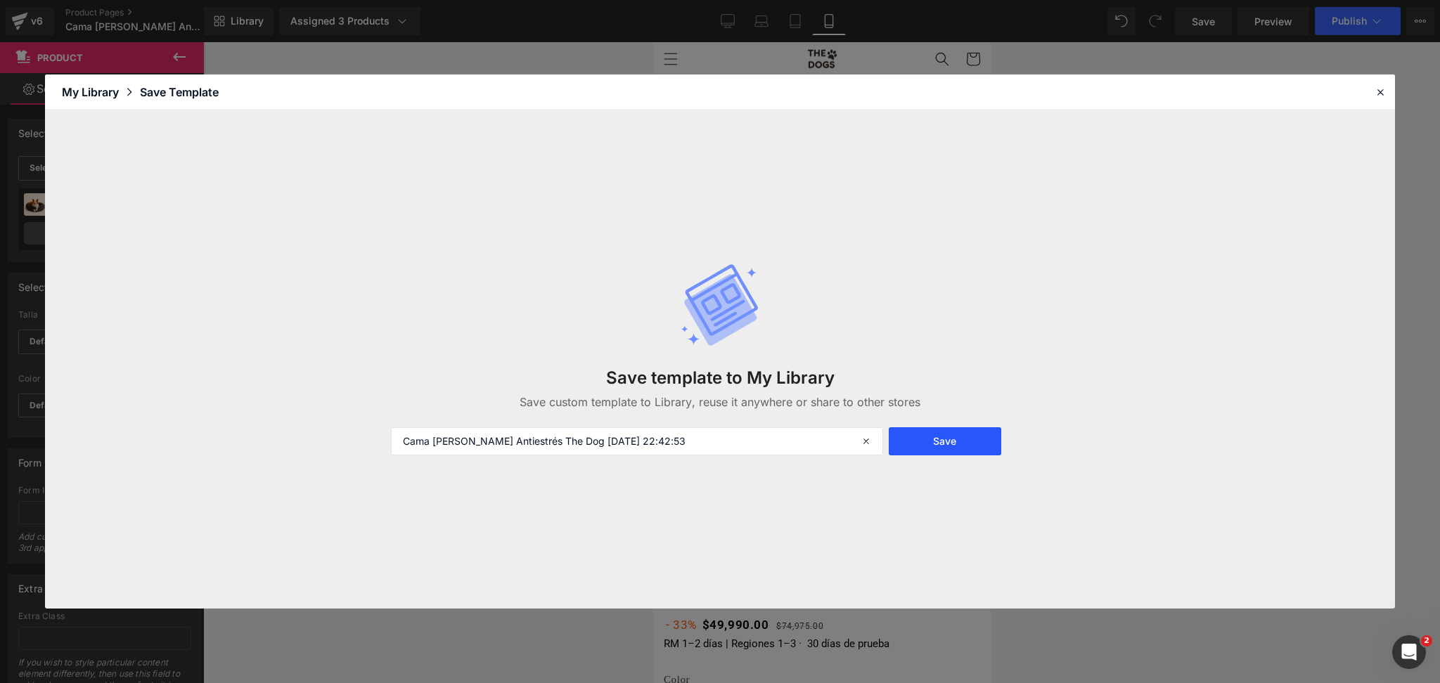
click at [0, 0] on button "Save" at bounding box center [0, 0] width 0 height 0
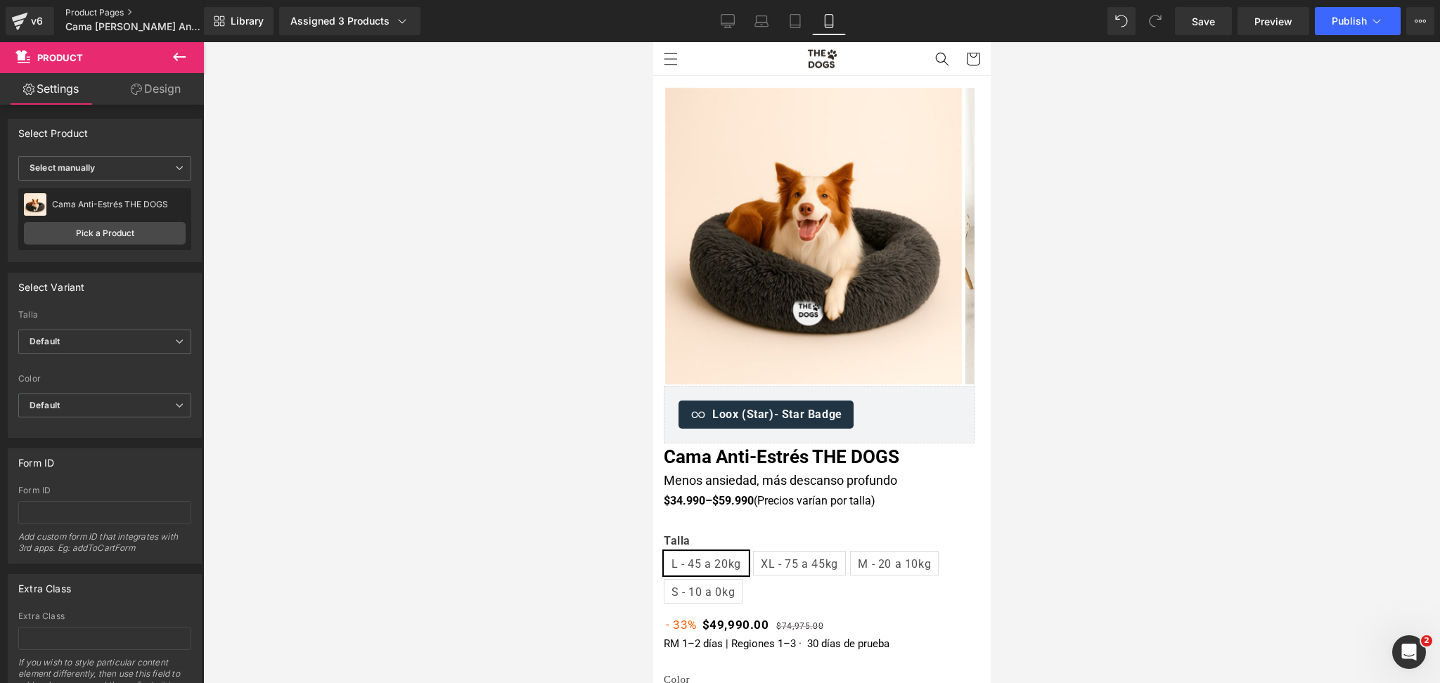
click at [130, 10] on link "Product Pages" at bounding box center [146, 12] width 162 height 11
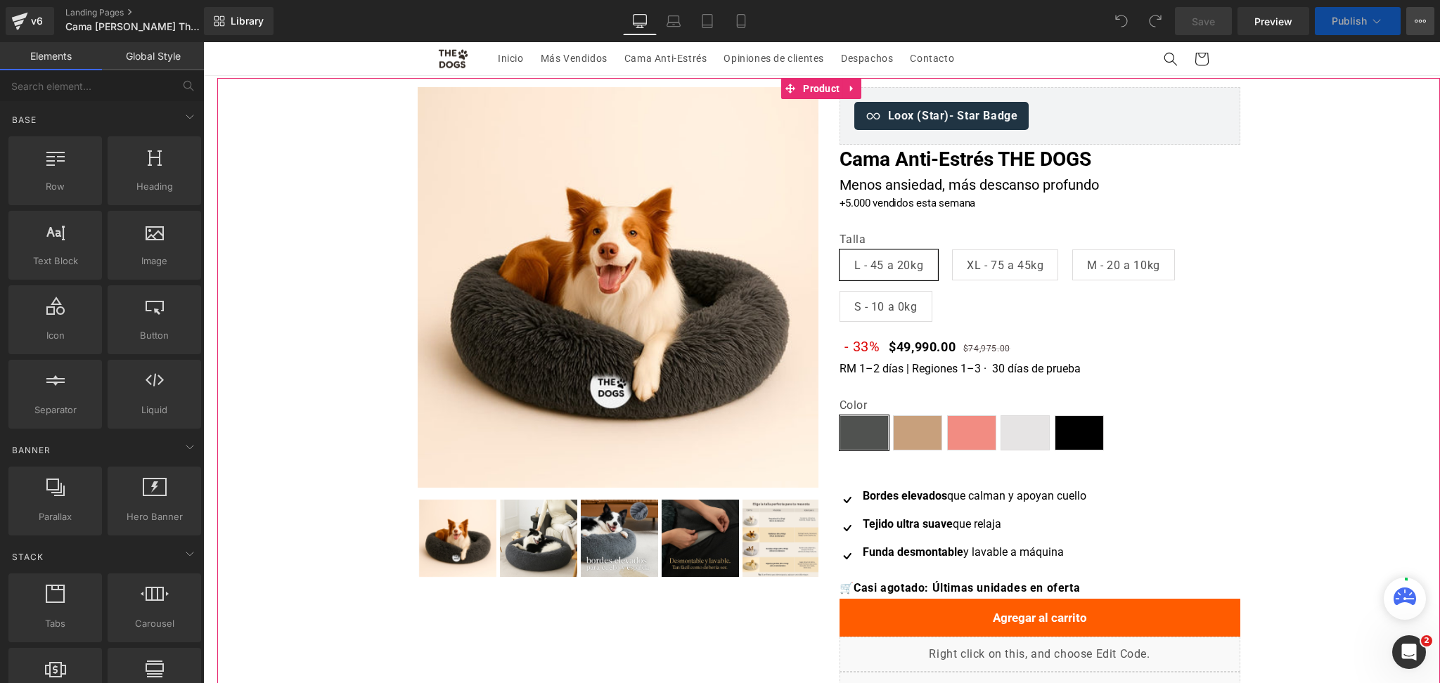
click at [1424, 12] on button "View Live Page View with current Template Save Template to Library Schedule Pub…" at bounding box center [1420, 21] width 28 height 28
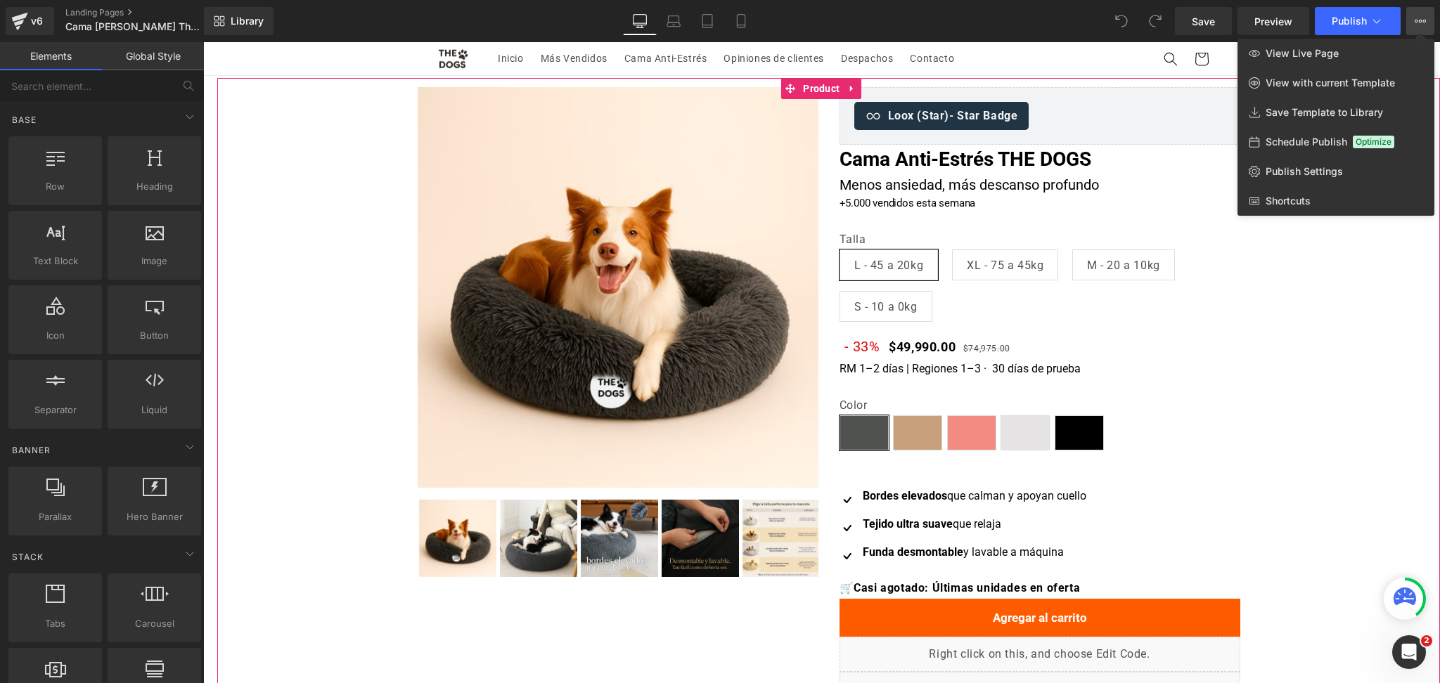
click at [1425, 11] on button "View Live Page View with current Template Save Template to Library Schedule Pub…" at bounding box center [1420, 21] width 28 height 28
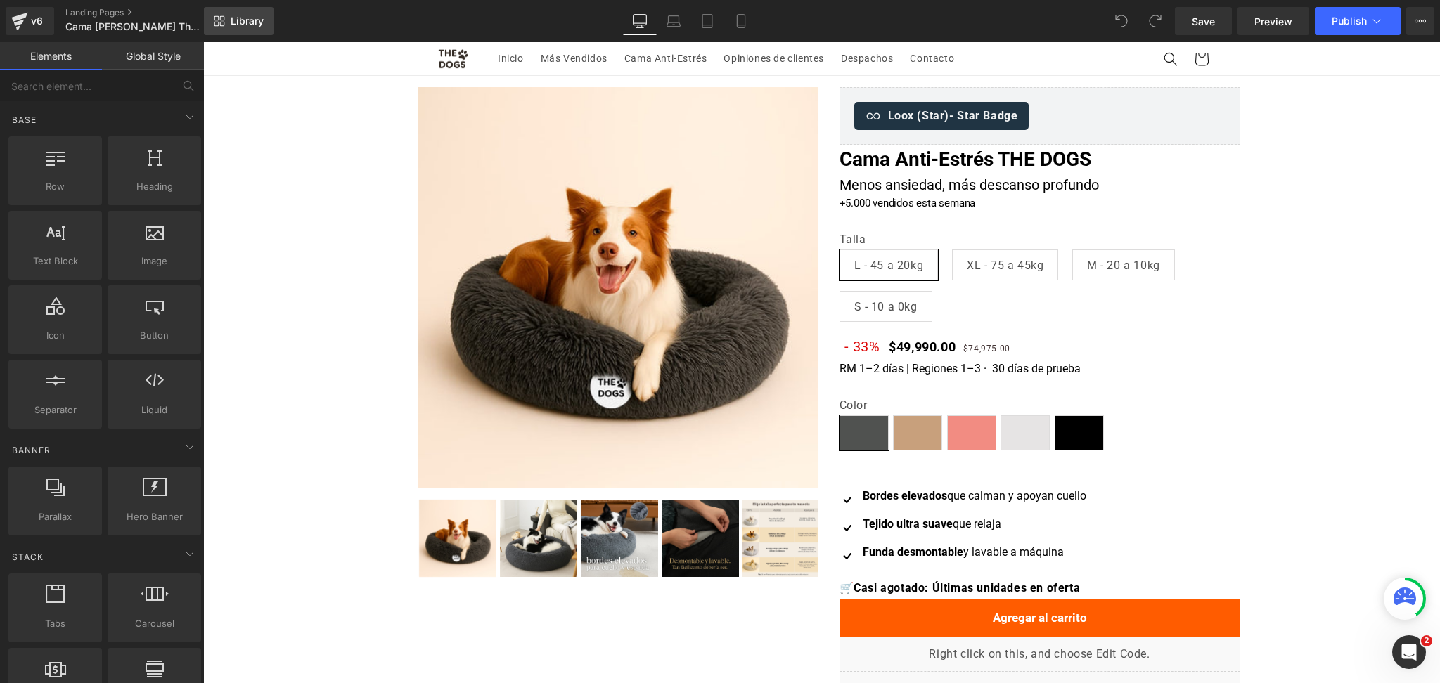
click at [250, 16] on span "Library" at bounding box center [247, 21] width 33 height 13
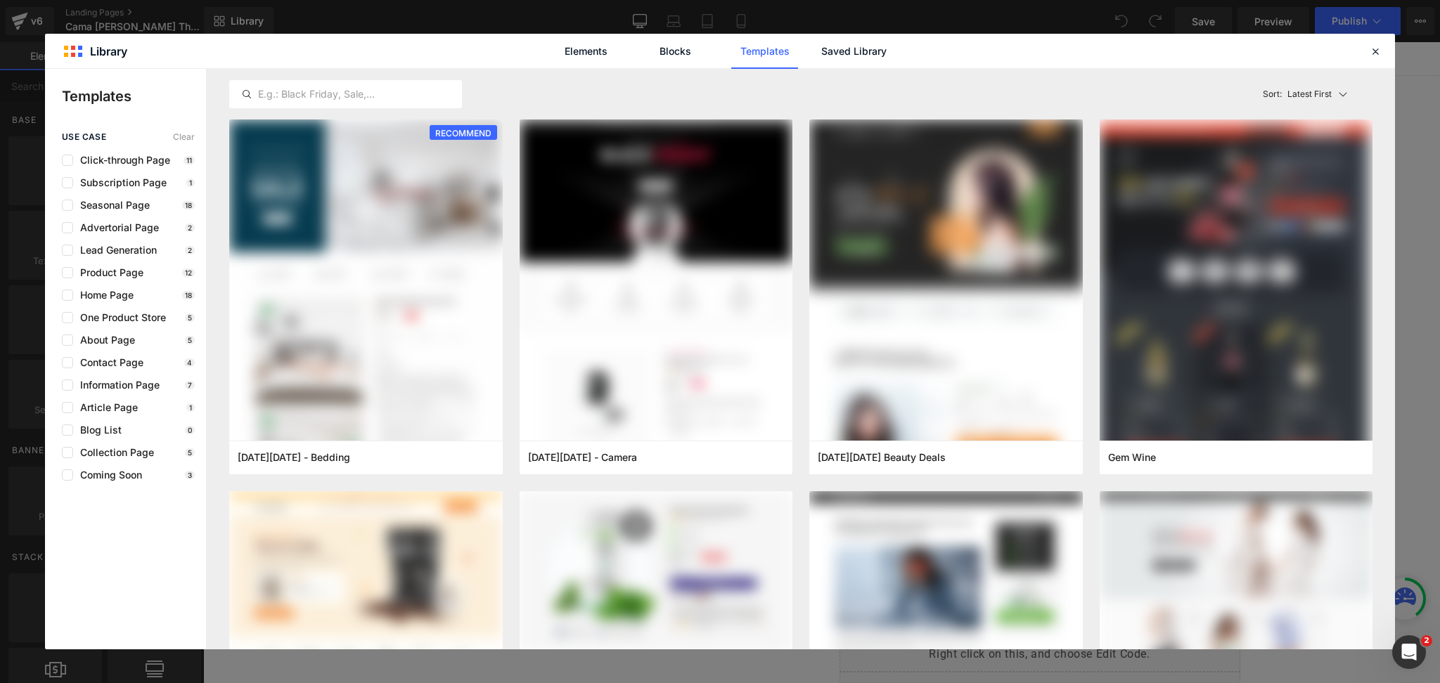
click at [833, 56] on link "Saved Library" at bounding box center [854, 51] width 67 height 35
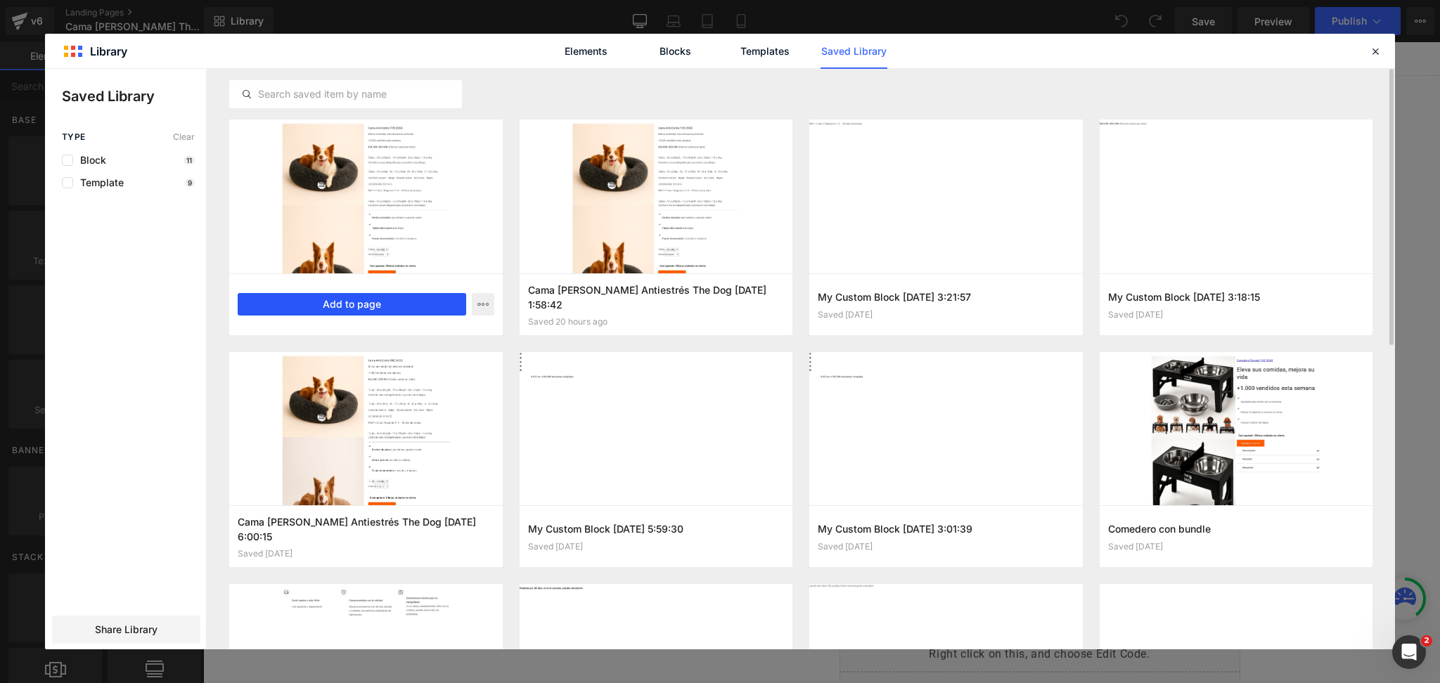
click at [398, 302] on button "Add to page" at bounding box center [352, 304] width 229 height 23
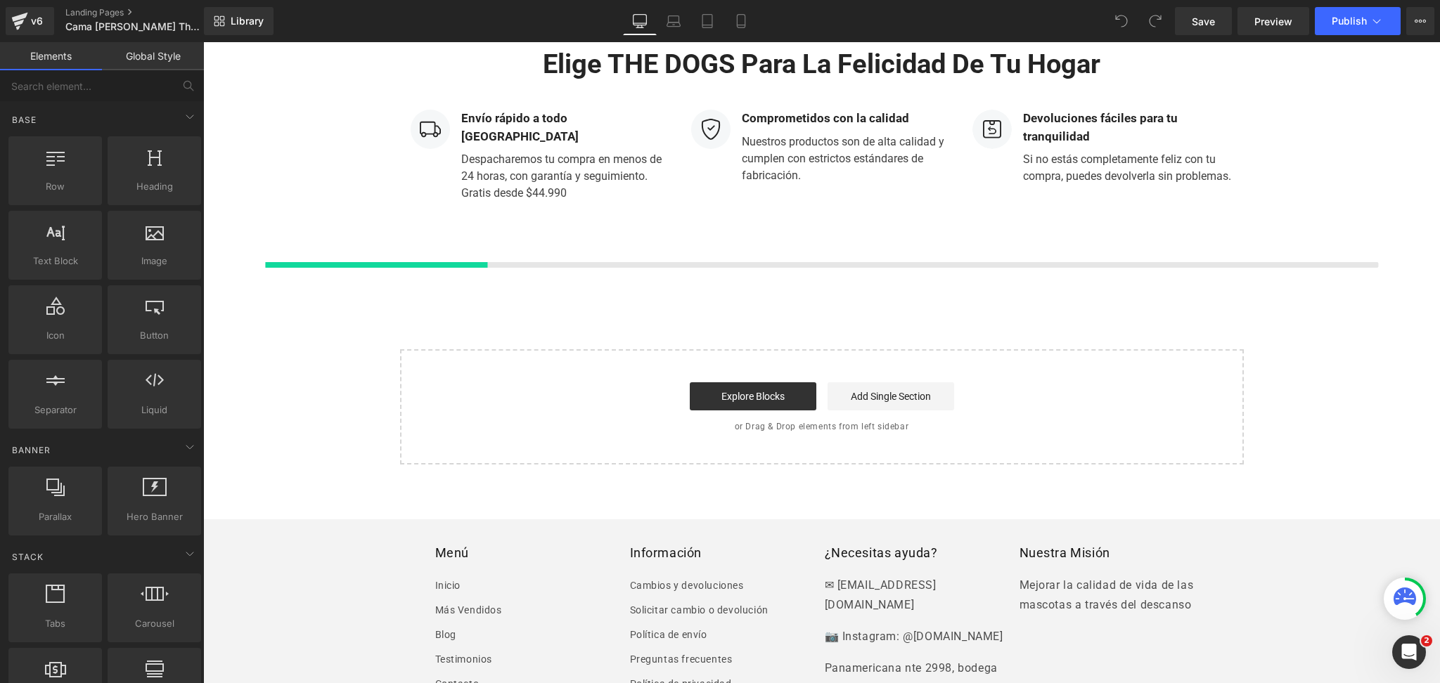
scroll to position [3792, 0]
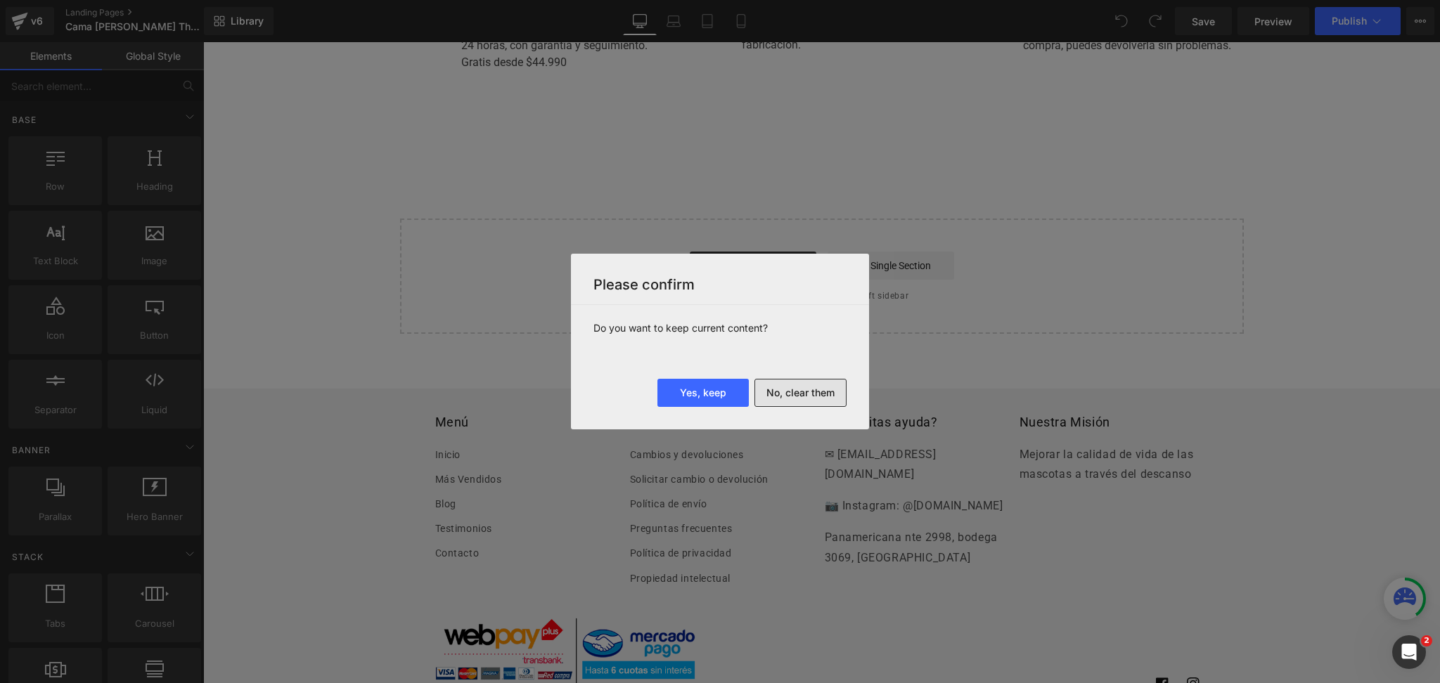
click at [785, 397] on button "No, clear them" at bounding box center [801, 393] width 92 height 28
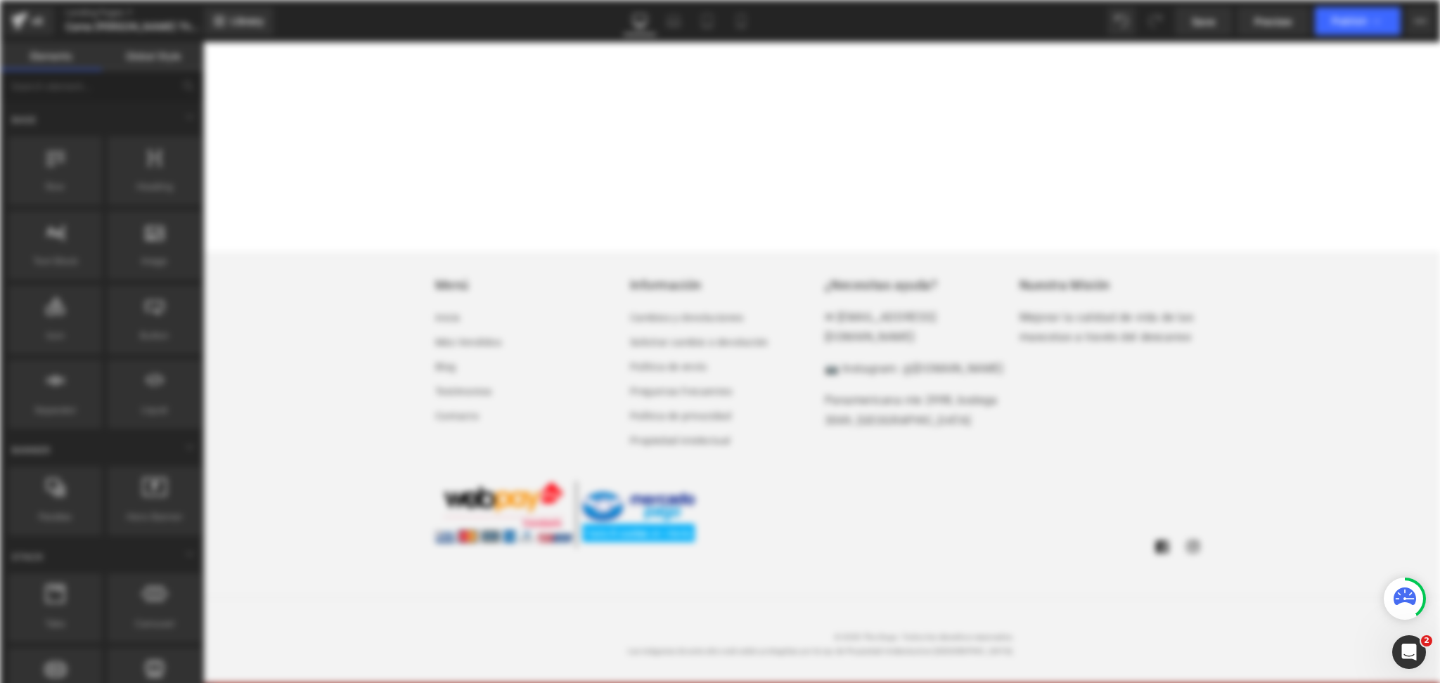
scroll to position [0, 0]
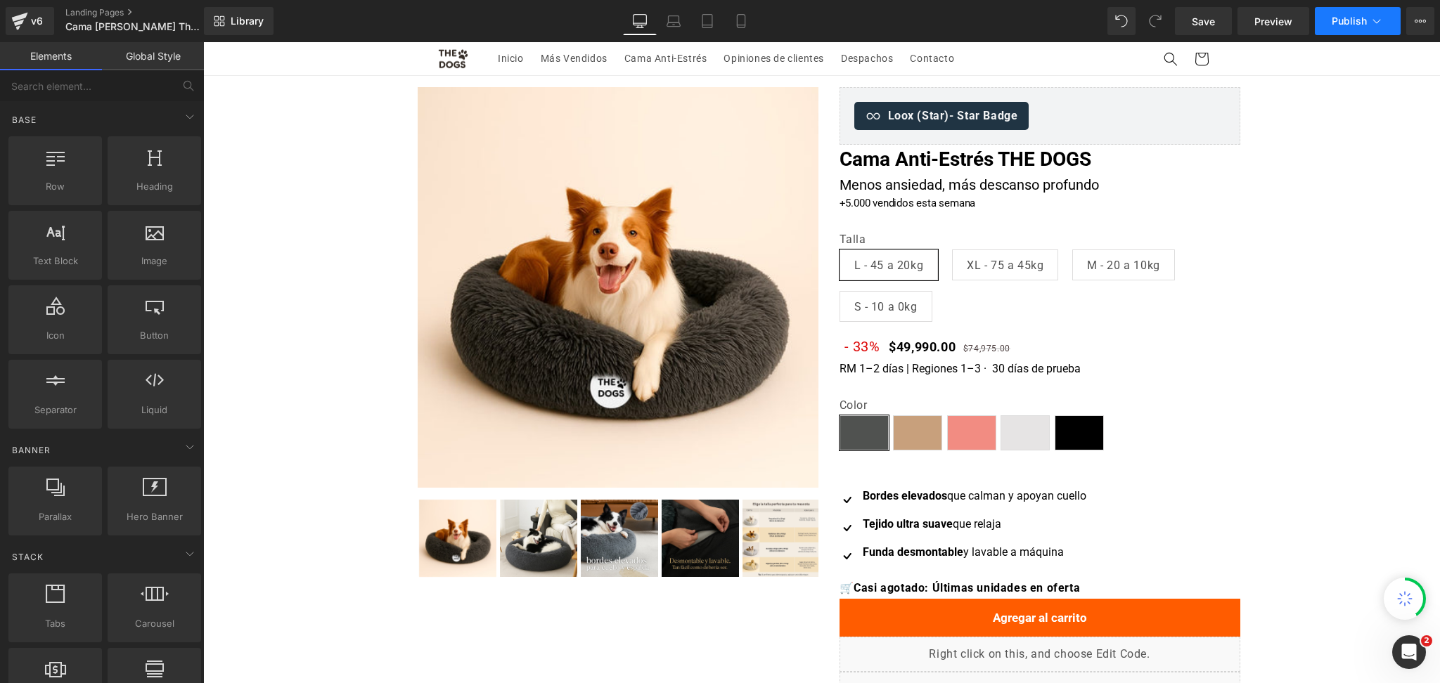
click at [1361, 28] on button "Publish" at bounding box center [1358, 21] width 86 height 28
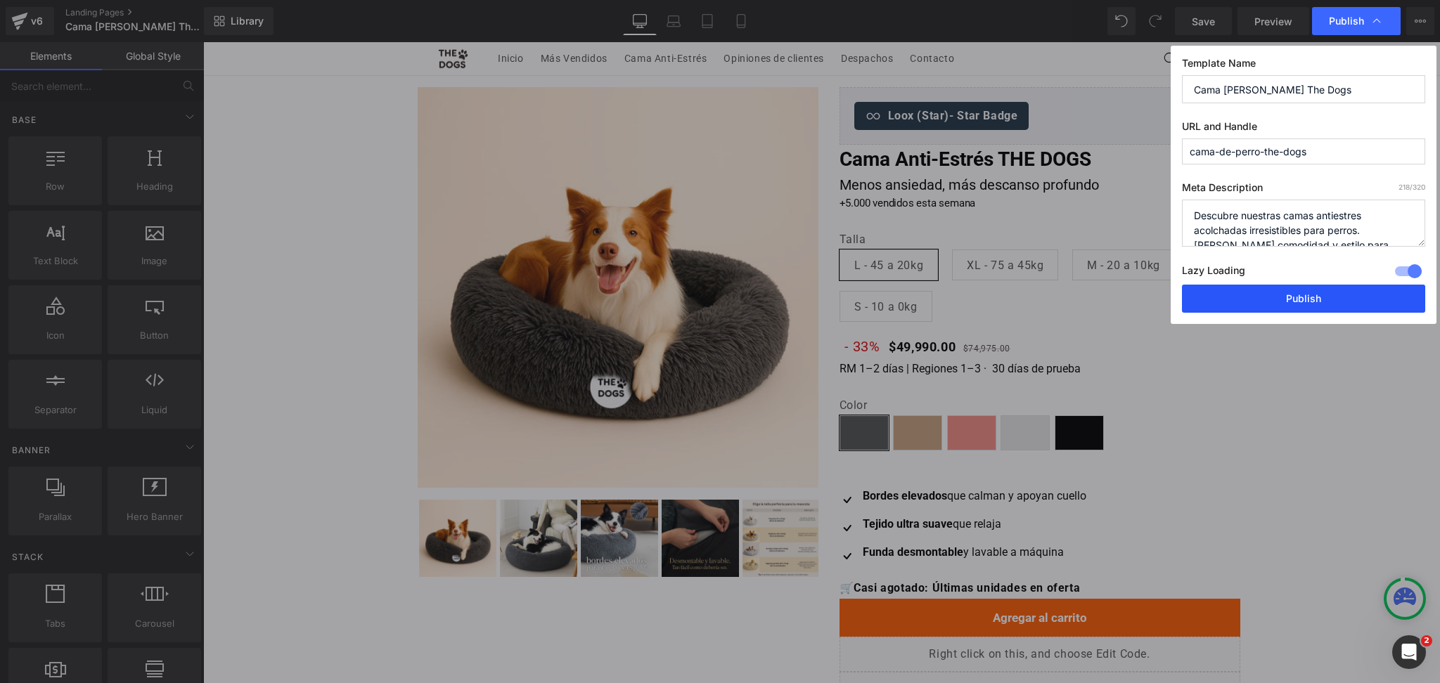
click at [1289, 292] on button "Publish" at bounding box center [1303, 299] width 243 height 28
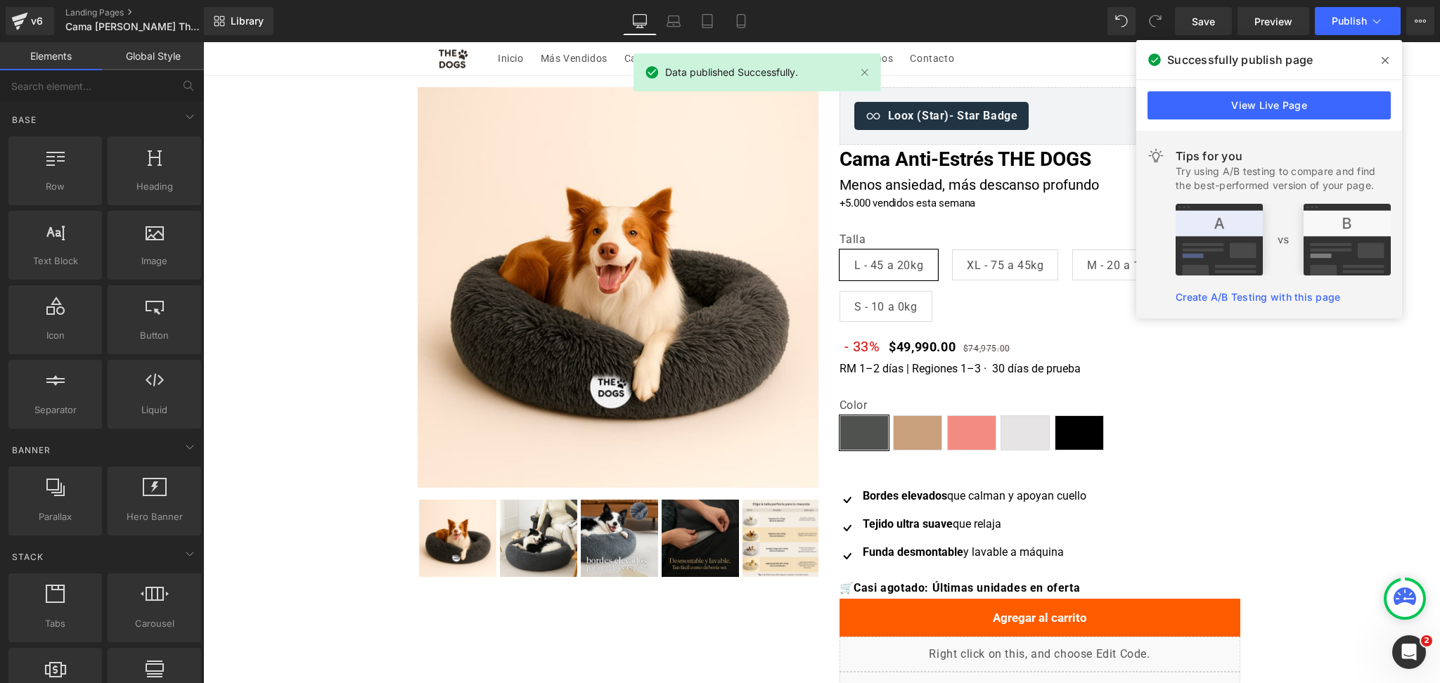
click at [1386, 53] on span at bounding box center [1385, 60] width 23 height 23
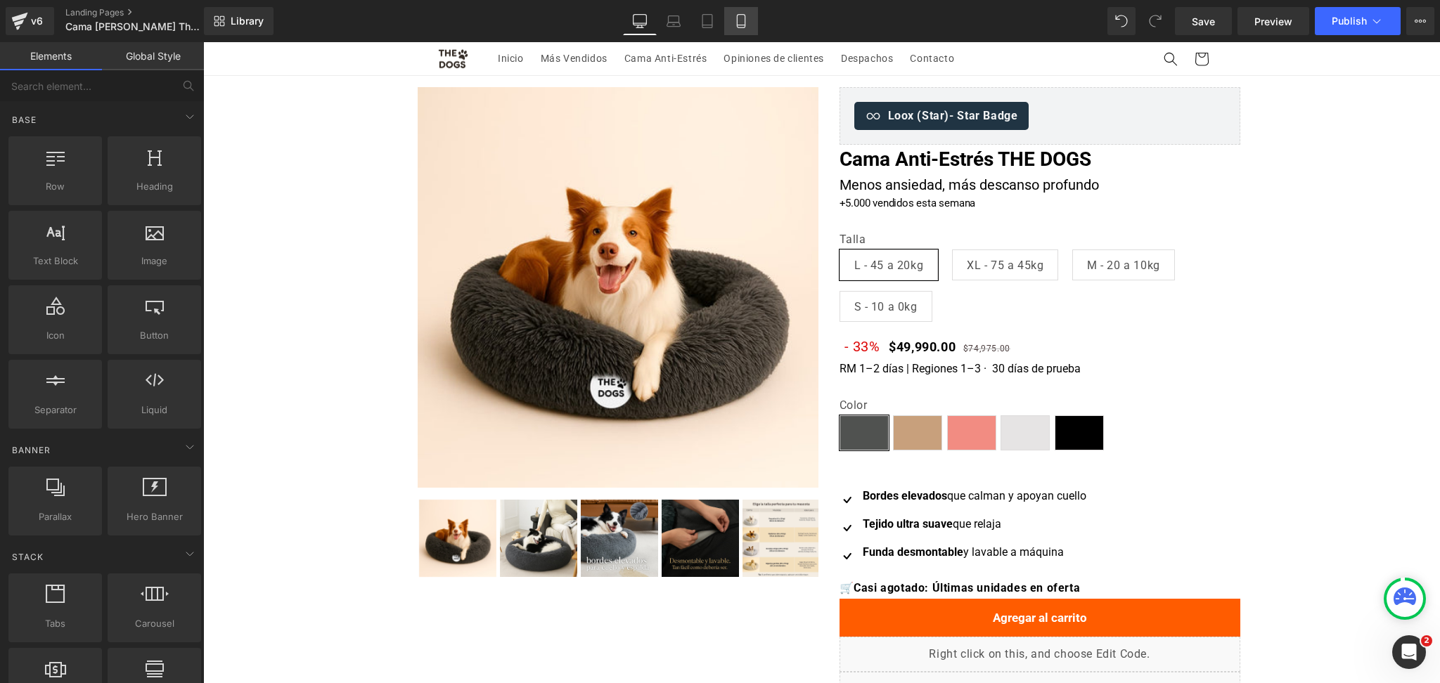
click at [752, 34] on link "Mobile" at bounding box center [741, 21] width 34 height 28
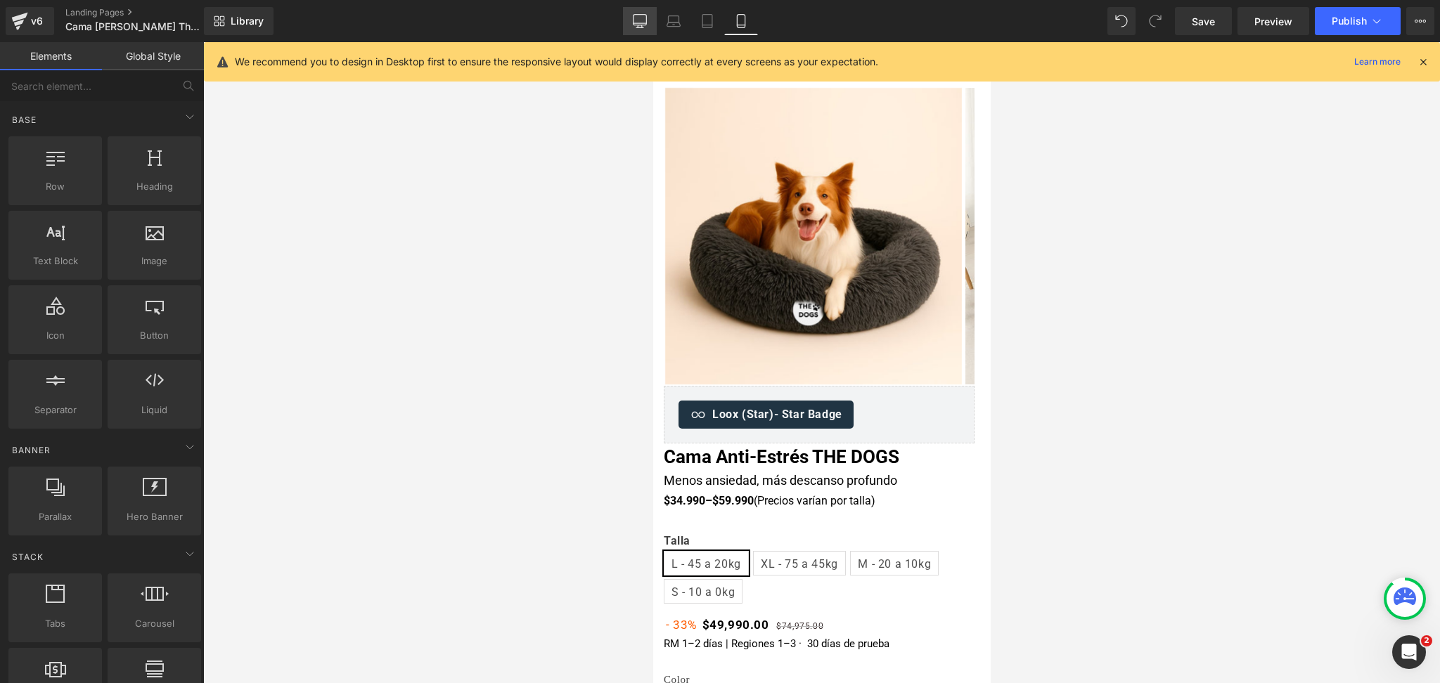
click at [634, 13] on link "Desktop" at bounding box center [640, 21] width 34 height 28
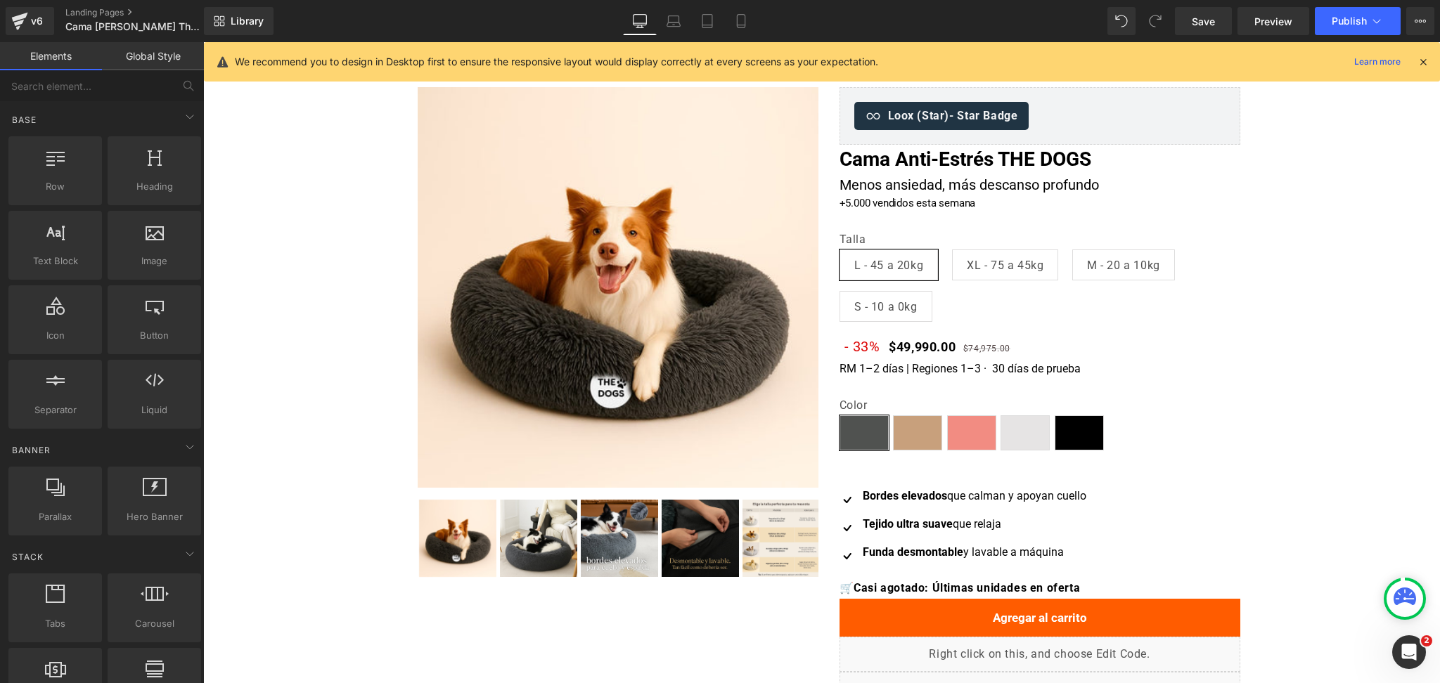
click at [1417, 61] on icon at bounding box center [1423, 62] width 13 height 13
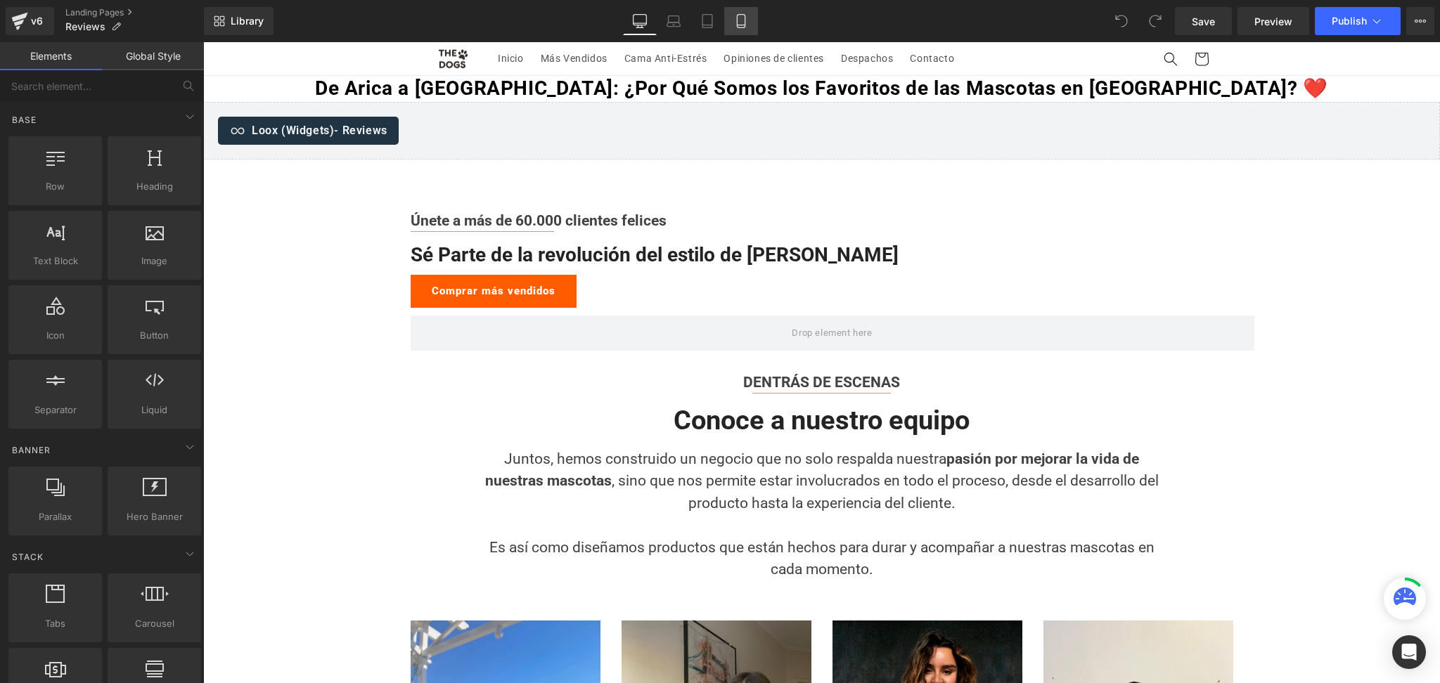
click at [735, 18] on icon at bounding box center [741, 21] width 14 height 14
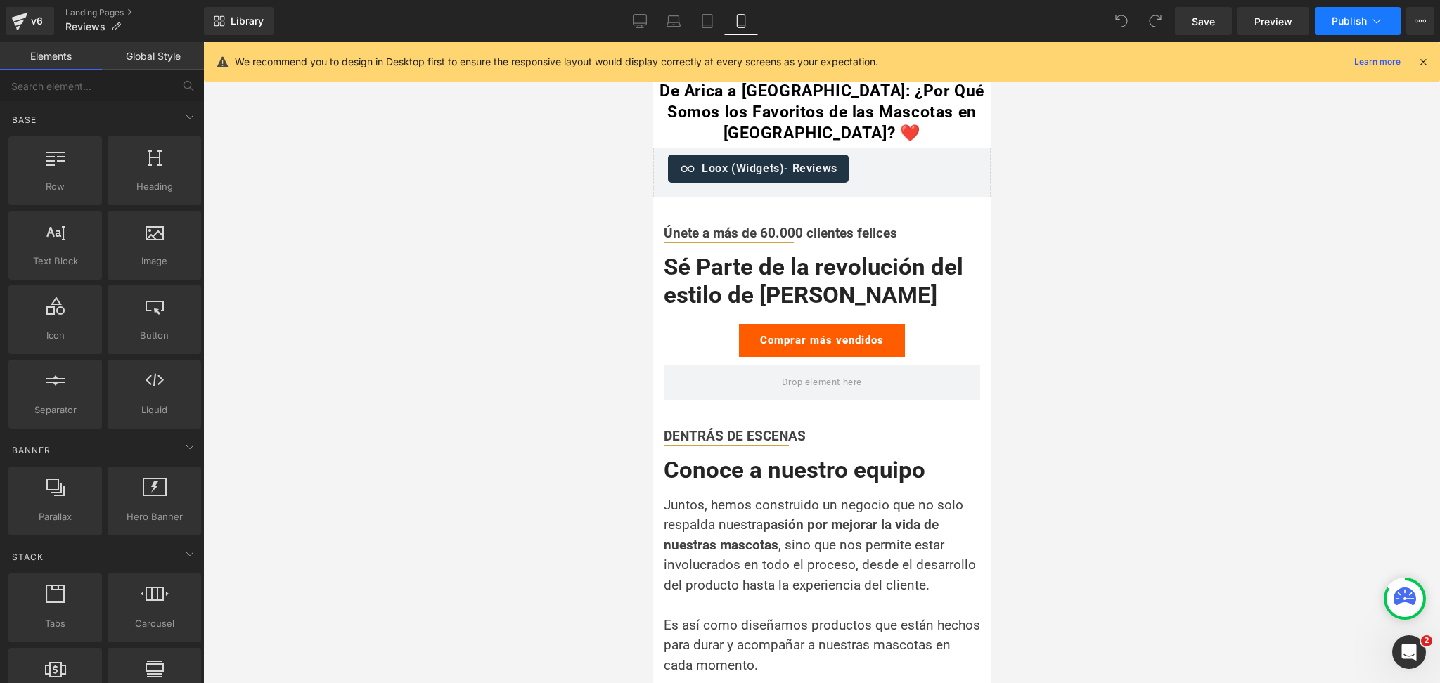
click at [1358, 22] on span "Publish" at bounding box center [1349, 20] width 35 height 11
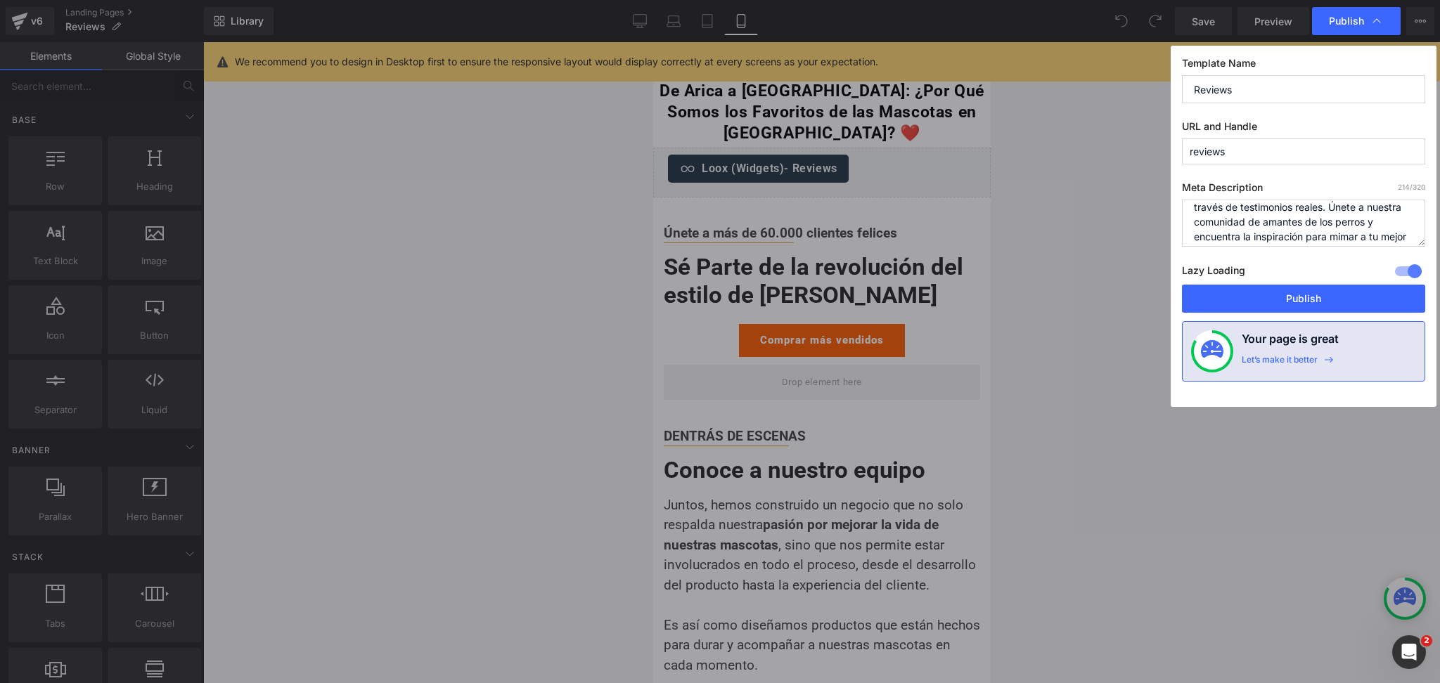
scroll to position [59, 0]
drag, startPoint x: 1115, startPoint y: 164, endPoint x: 1164, endPoint y: 44, distance: 129.9
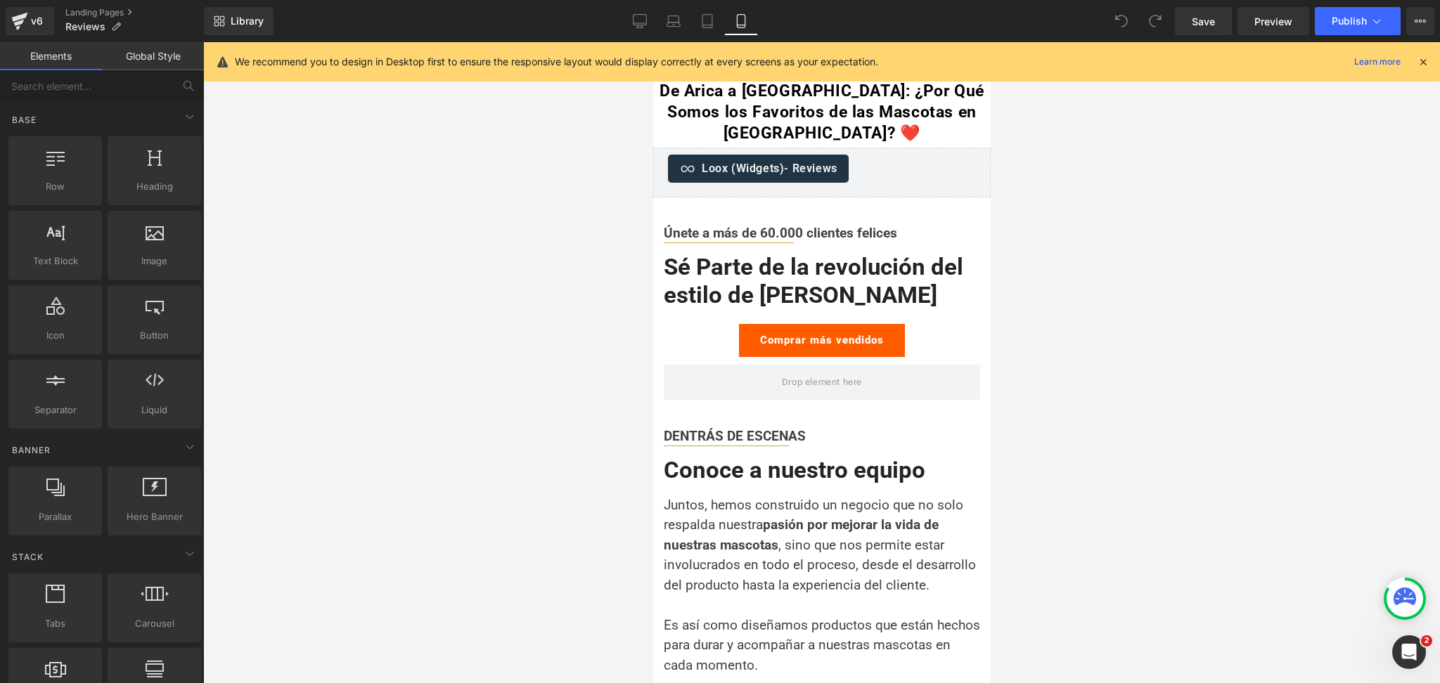
click at [1420, 68] on div at bounding box center [1423, 61] width 11 height 15
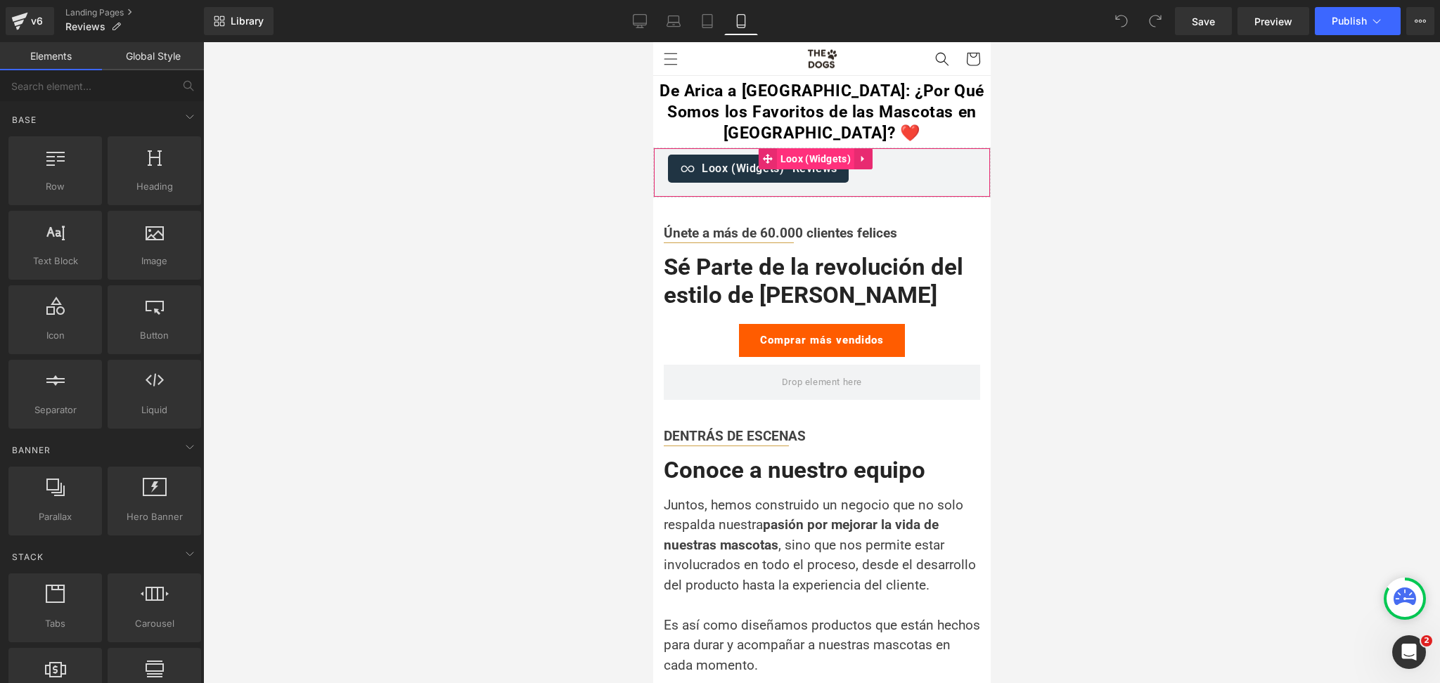
click at [811, 164] on span "Loox (Widgets)" at bounding box center [814, 158] width 77 height 21
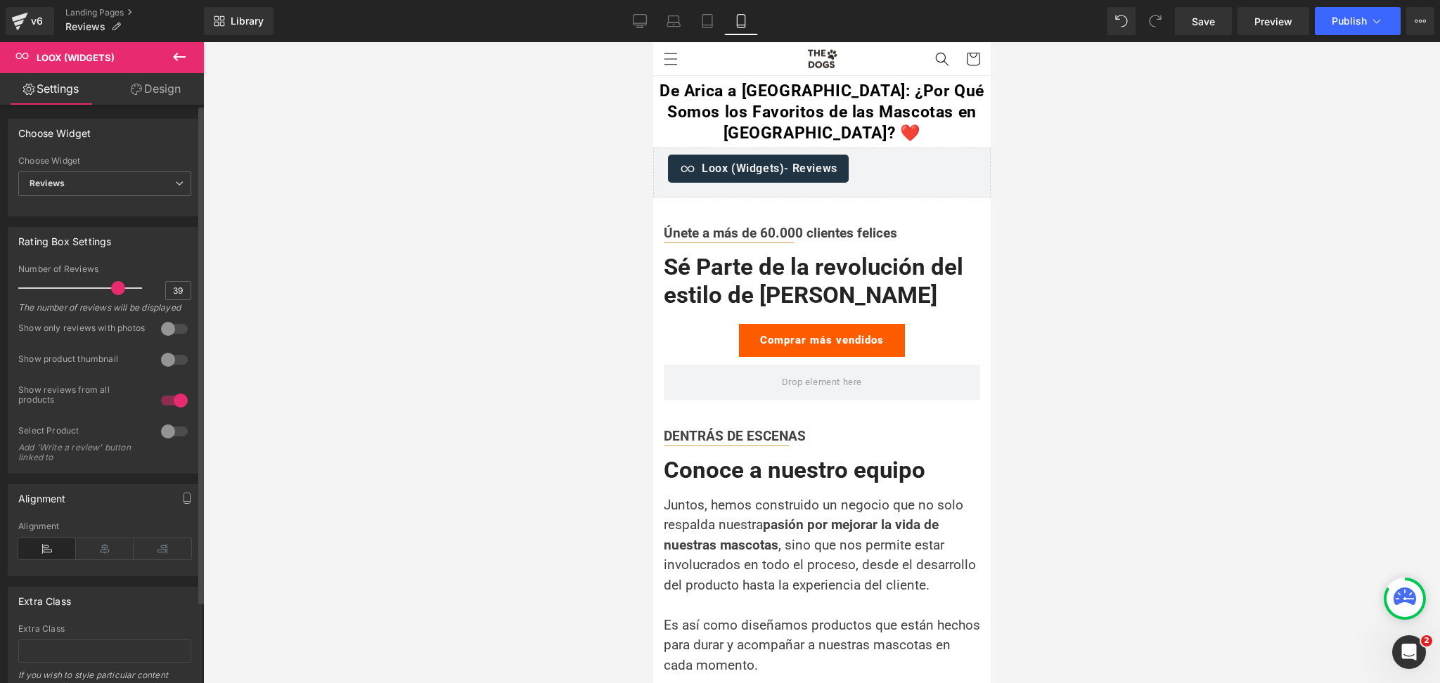
type input "40"
drag, startPoint x: 63, startPoint y: 286, endPoint x: 165, endPoint y: 290, distance: 102.8
click at [165, 290] on div "Number of Reviews 40 The number of reviews will be displayed" at bounding box center [104, 293] width 173 height 58
click at [1124, 172] on div at bounding box center [821, 362] width 1237 height 641
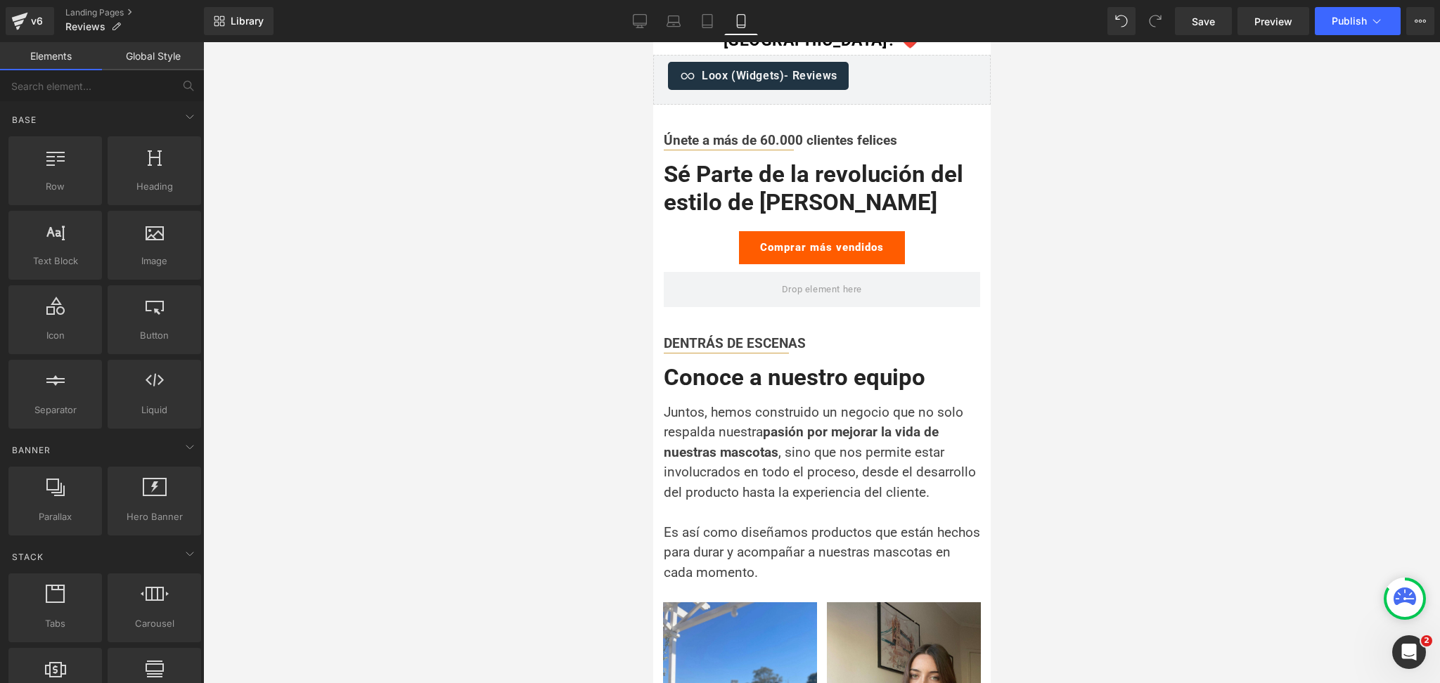
scroll to position [94, 0]
click at [811, 247] on span "Button" at bounding box center [821, 246] width 31 height 17
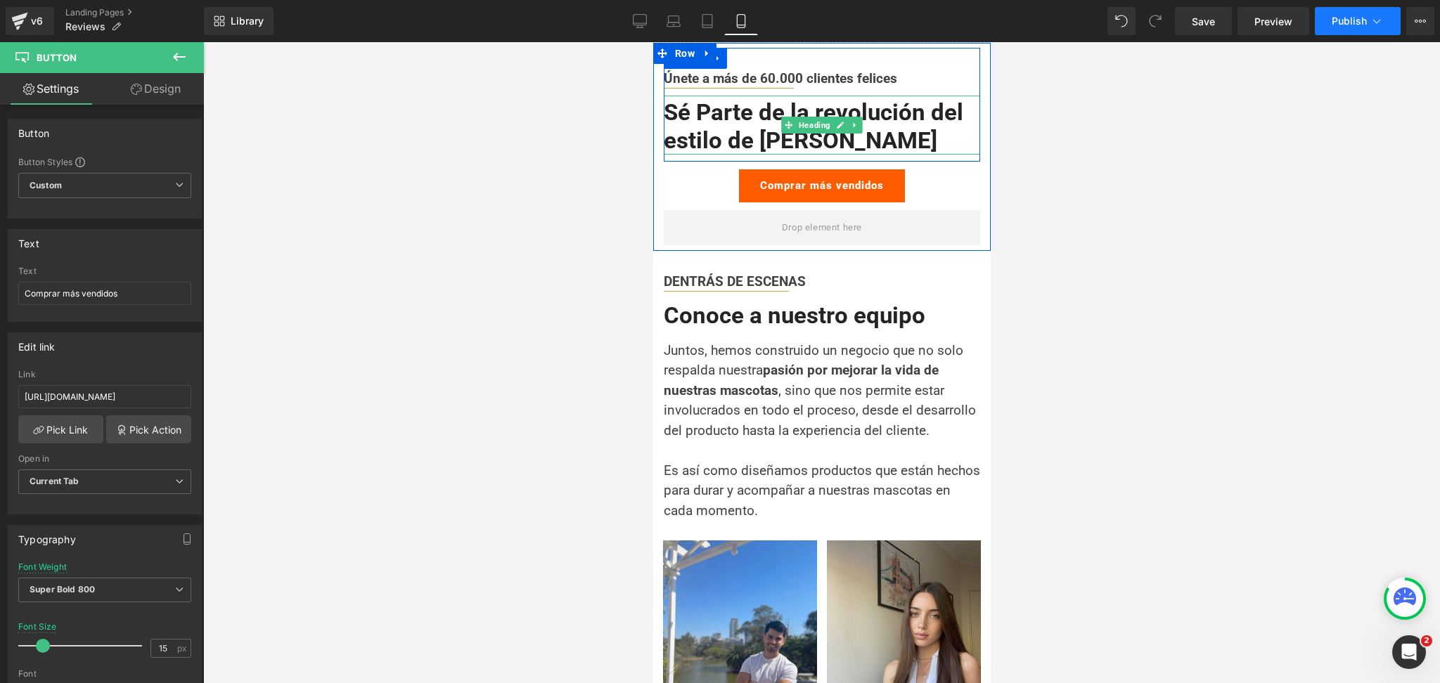
scroll to position [187, 0]
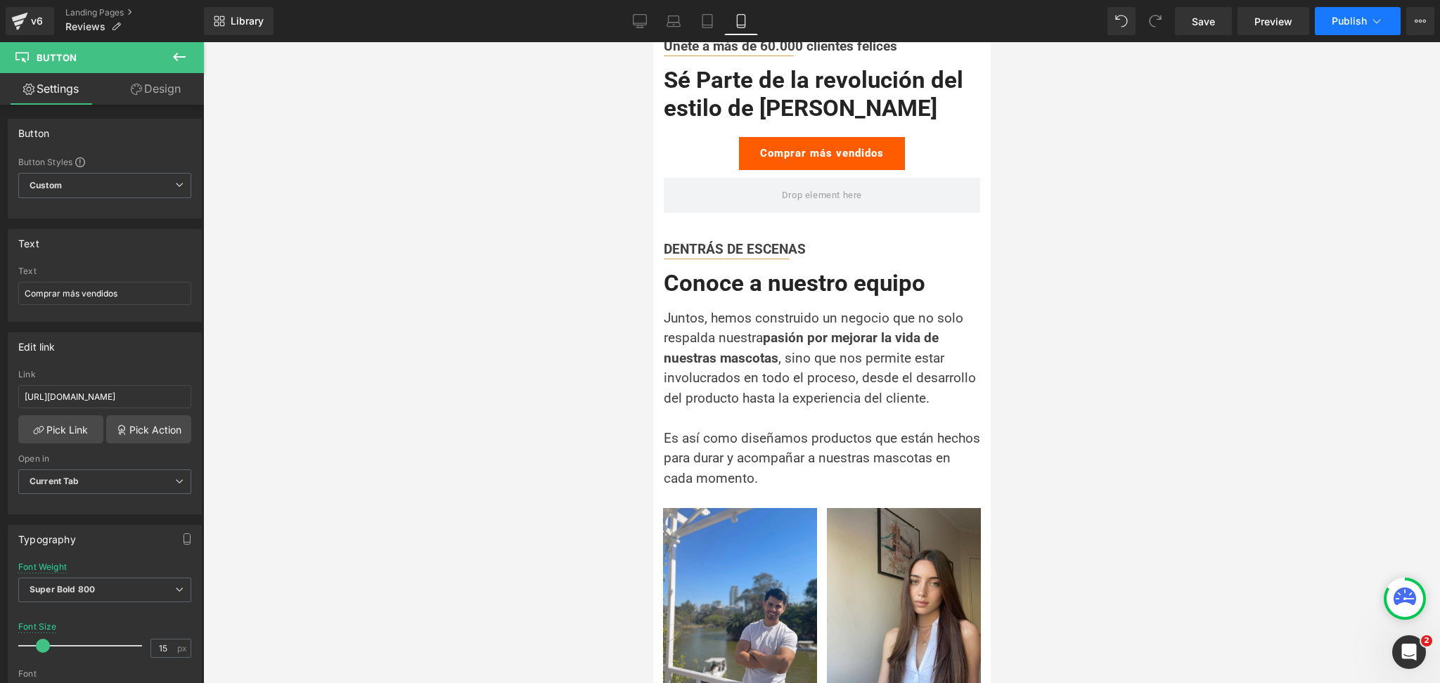
click at [1344, 11] on button "Publish" at bounding box center [1358, 21] width 86 height 28
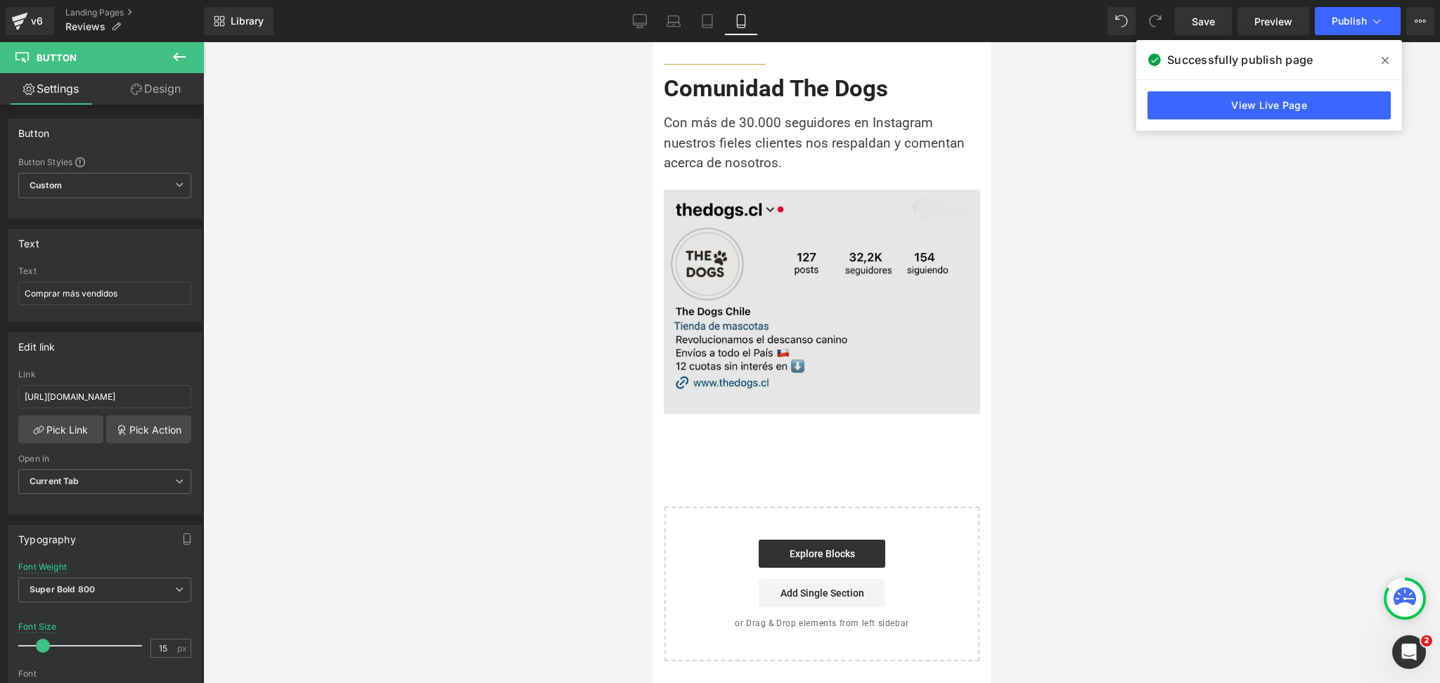
scroll to position [1593, 0]
